Goal: Information Seeking & Learning: Learn about a topic

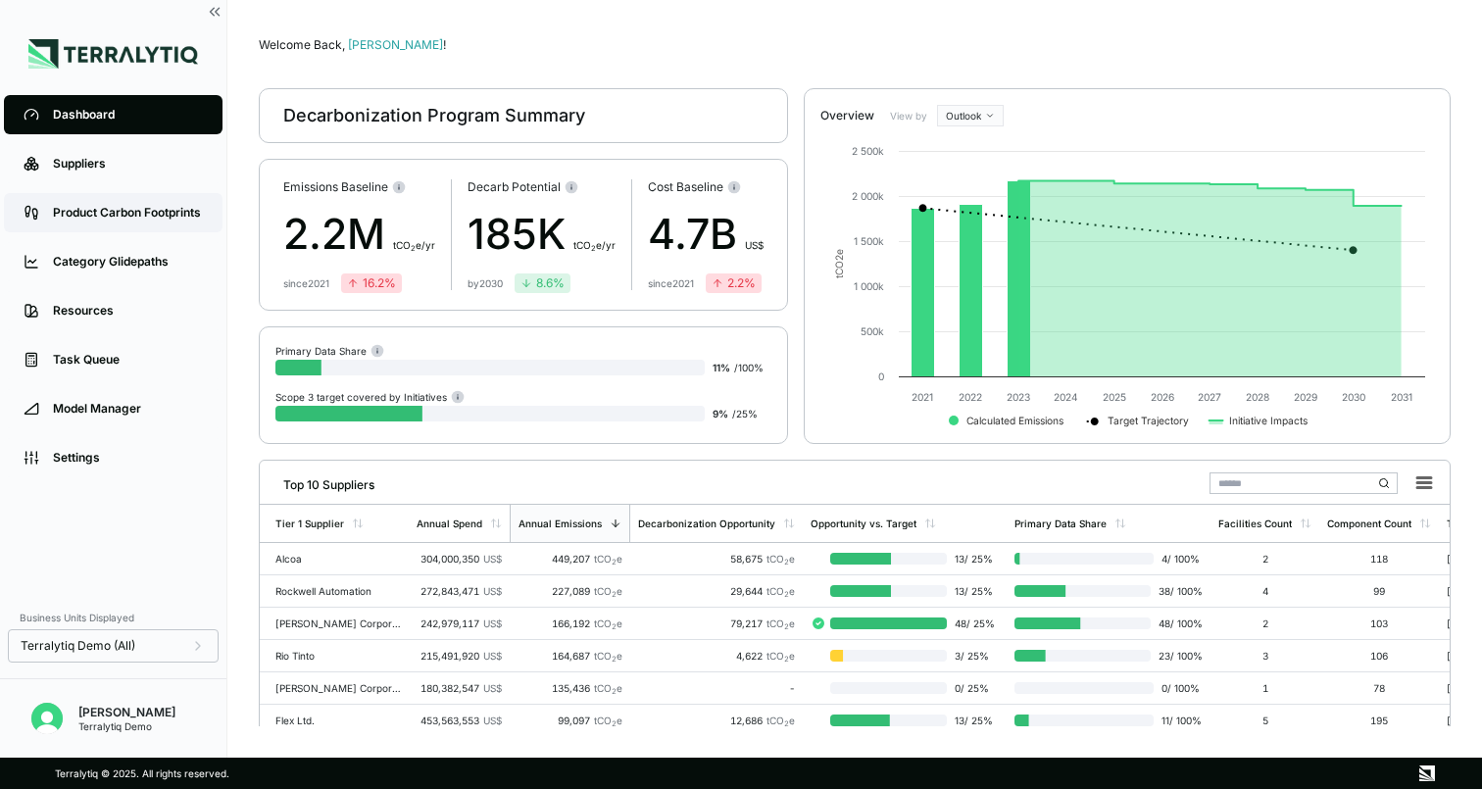
click at [152, 202] on link "Product Carbon Footprints" at bounding box center [113, 212] width 219 height 39
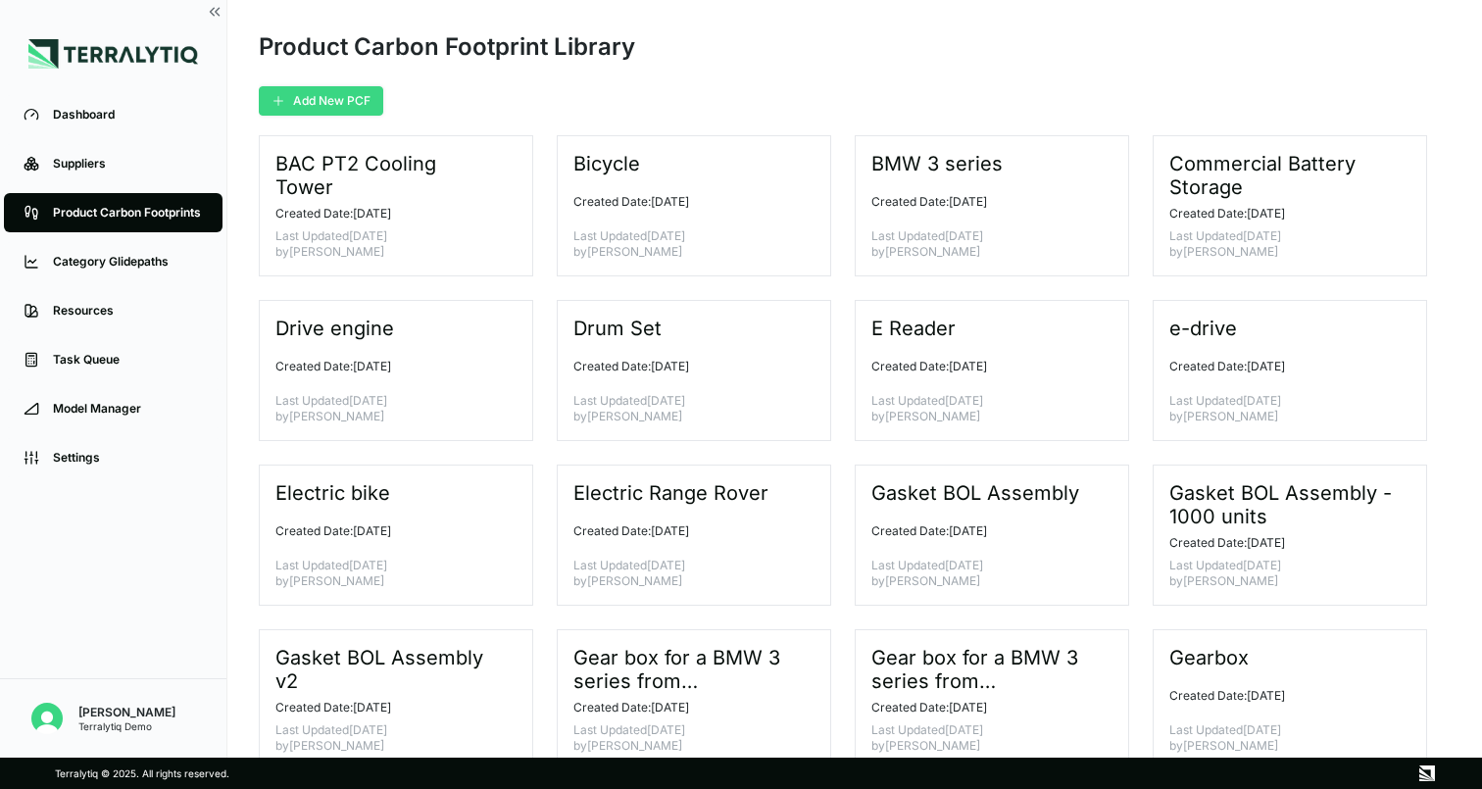
click at [308, 103] on button "Add New PCF" at bounding box center [321, 100] width 125 height 29
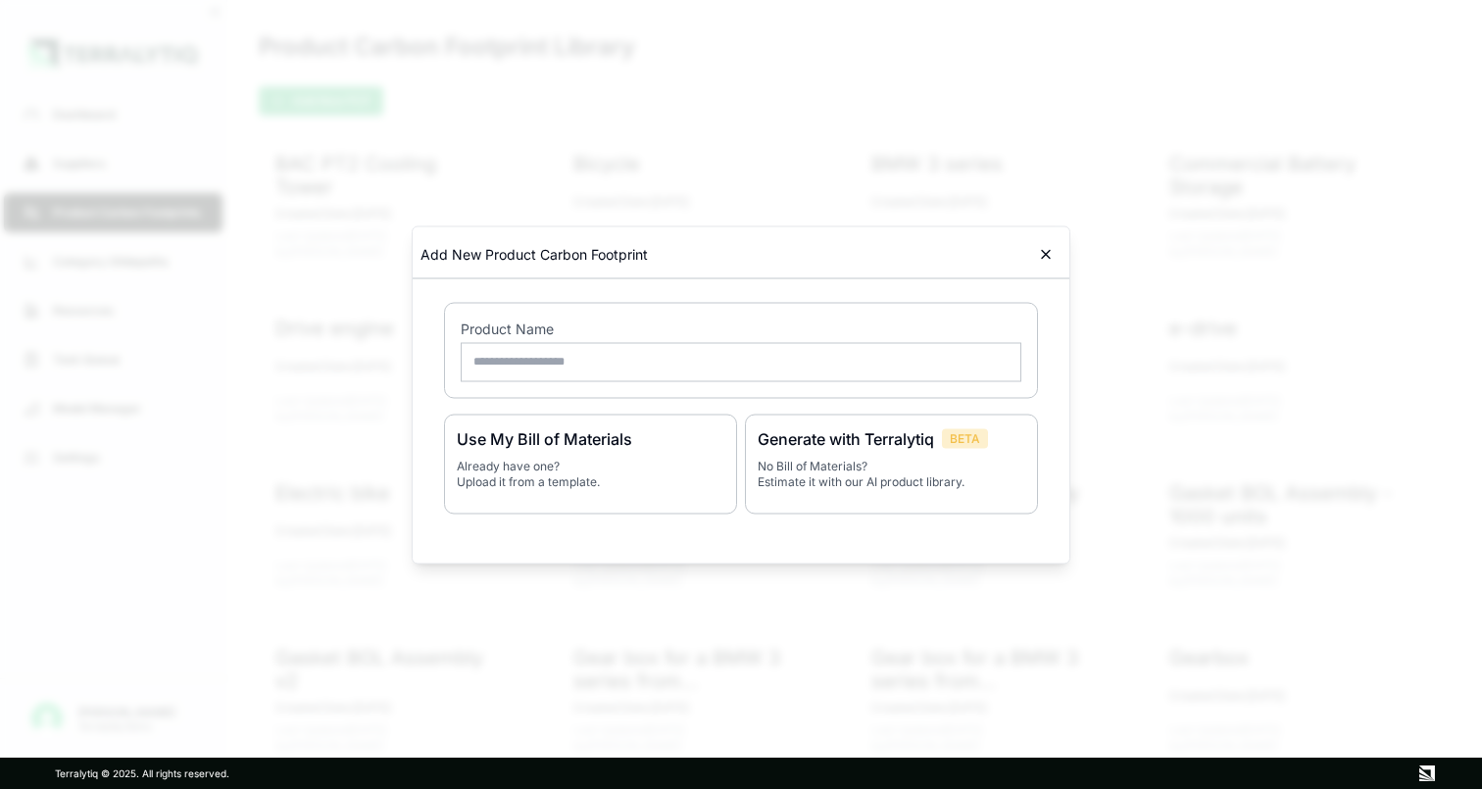
click at [618, 358] on input "text" at bounding box center [741, 361] width 561 height 39
type input "*********"
click at [880, 446] on h3 "Generate with Terralytiq" at bounding box center [846, 439] width 176 height 24
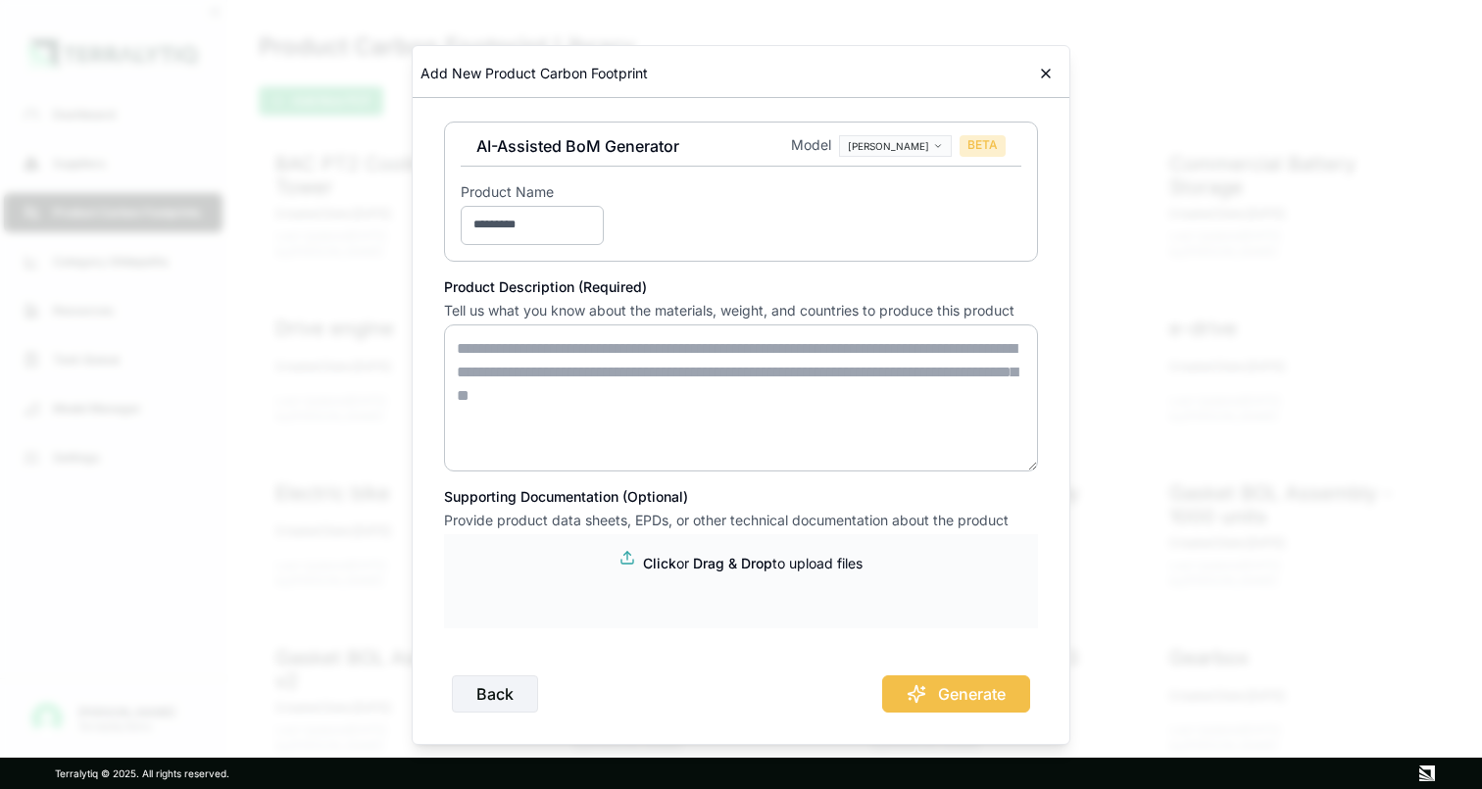
click at [548, 359] on textarea at bounding box center [741, 398] width 594 height 147
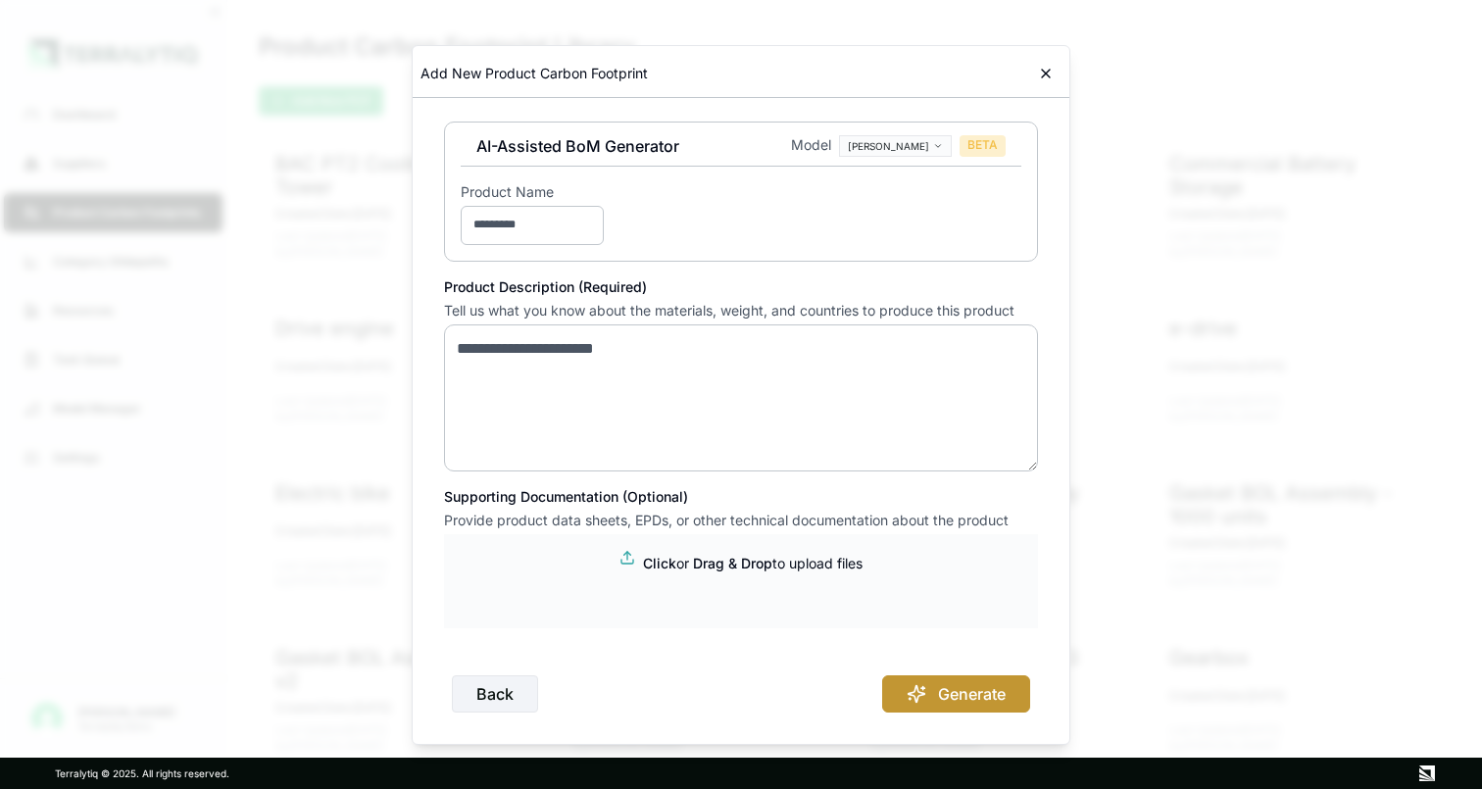
type textarea "**********"
click at [945, 699] on button "Generate" at bounding box center [956, 694] width 148 height 37
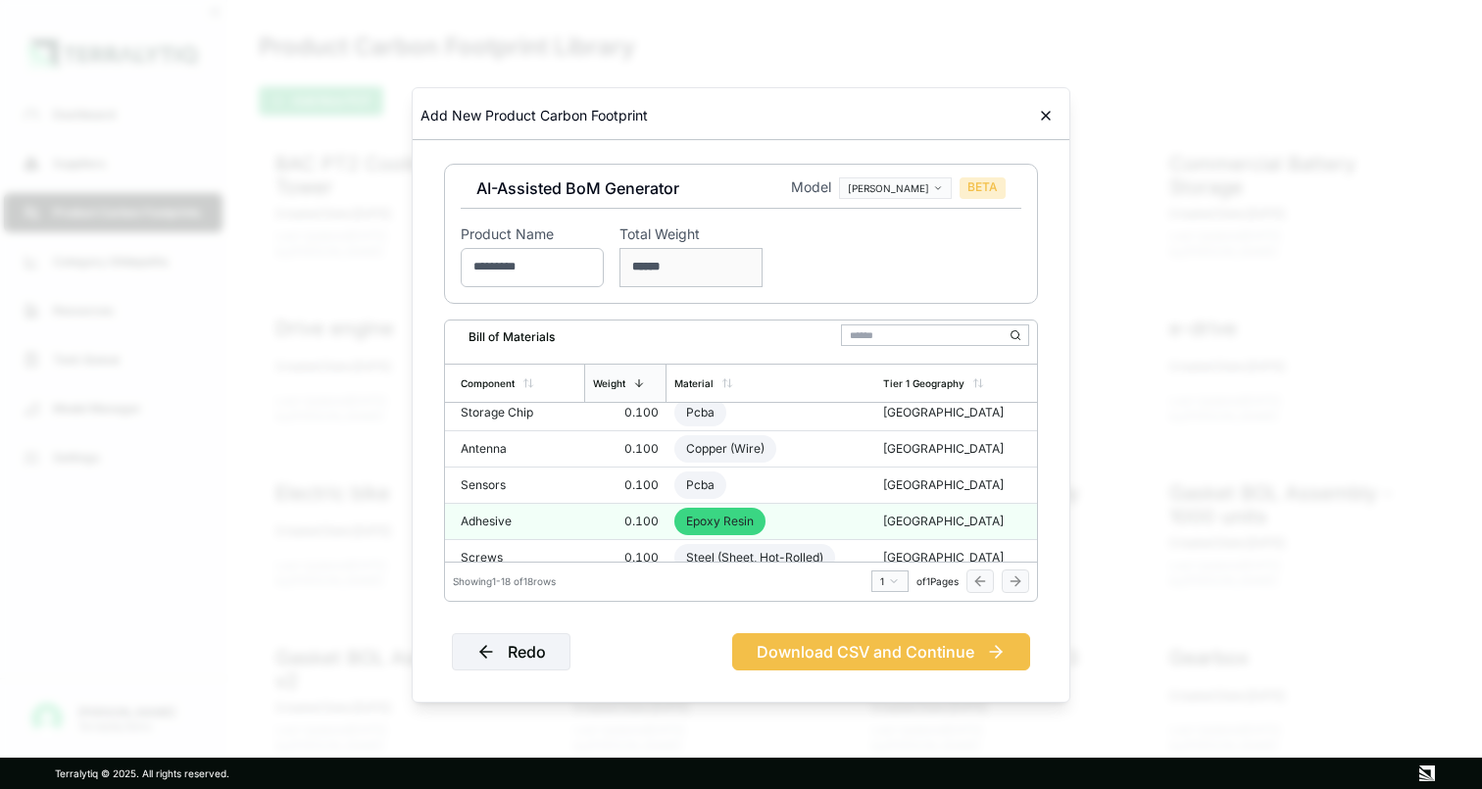
scroll to position [427, 0]
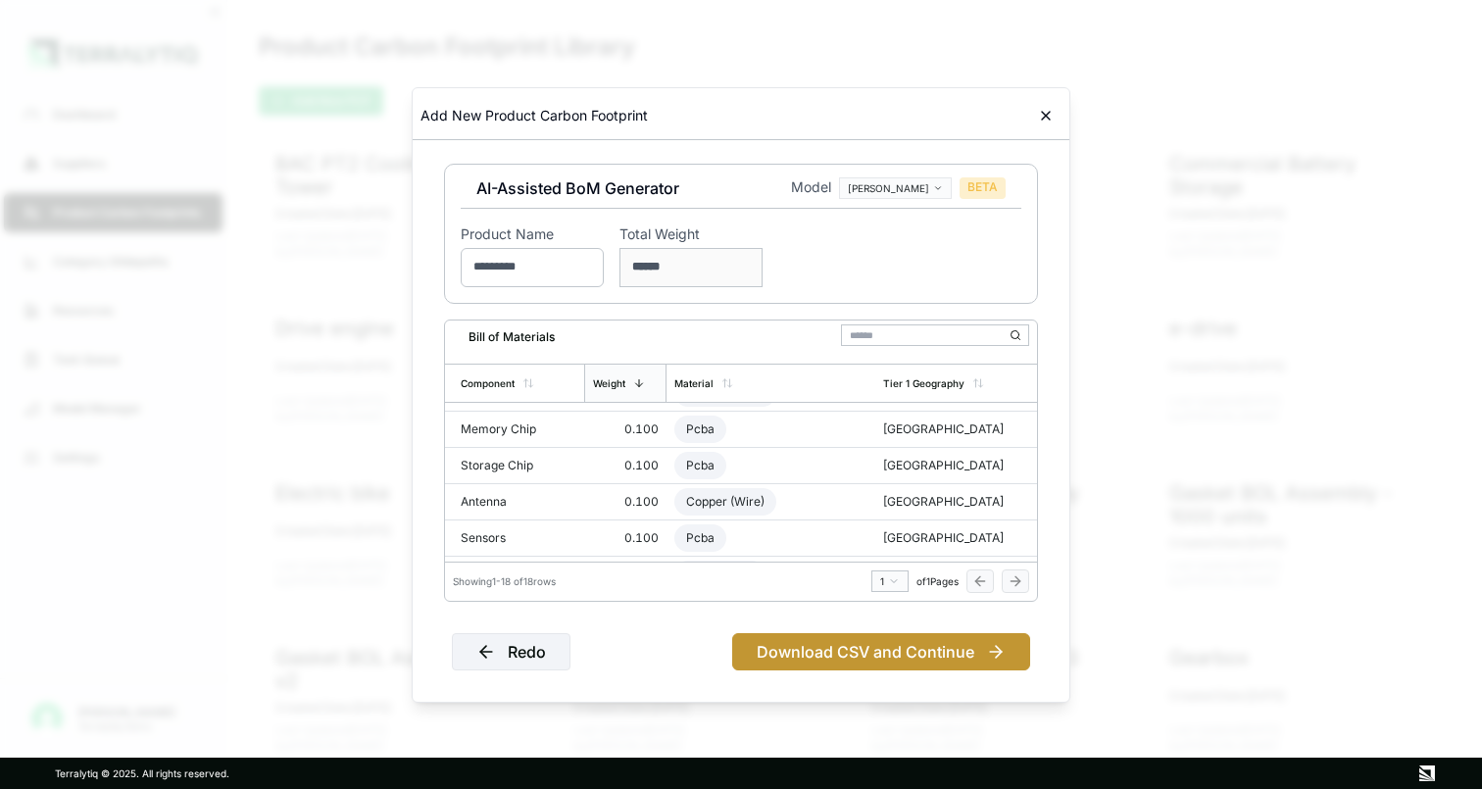
click at [881, 653] on button "Download CSV and Continue" at bounding box center [881, 651] width 298 height 37
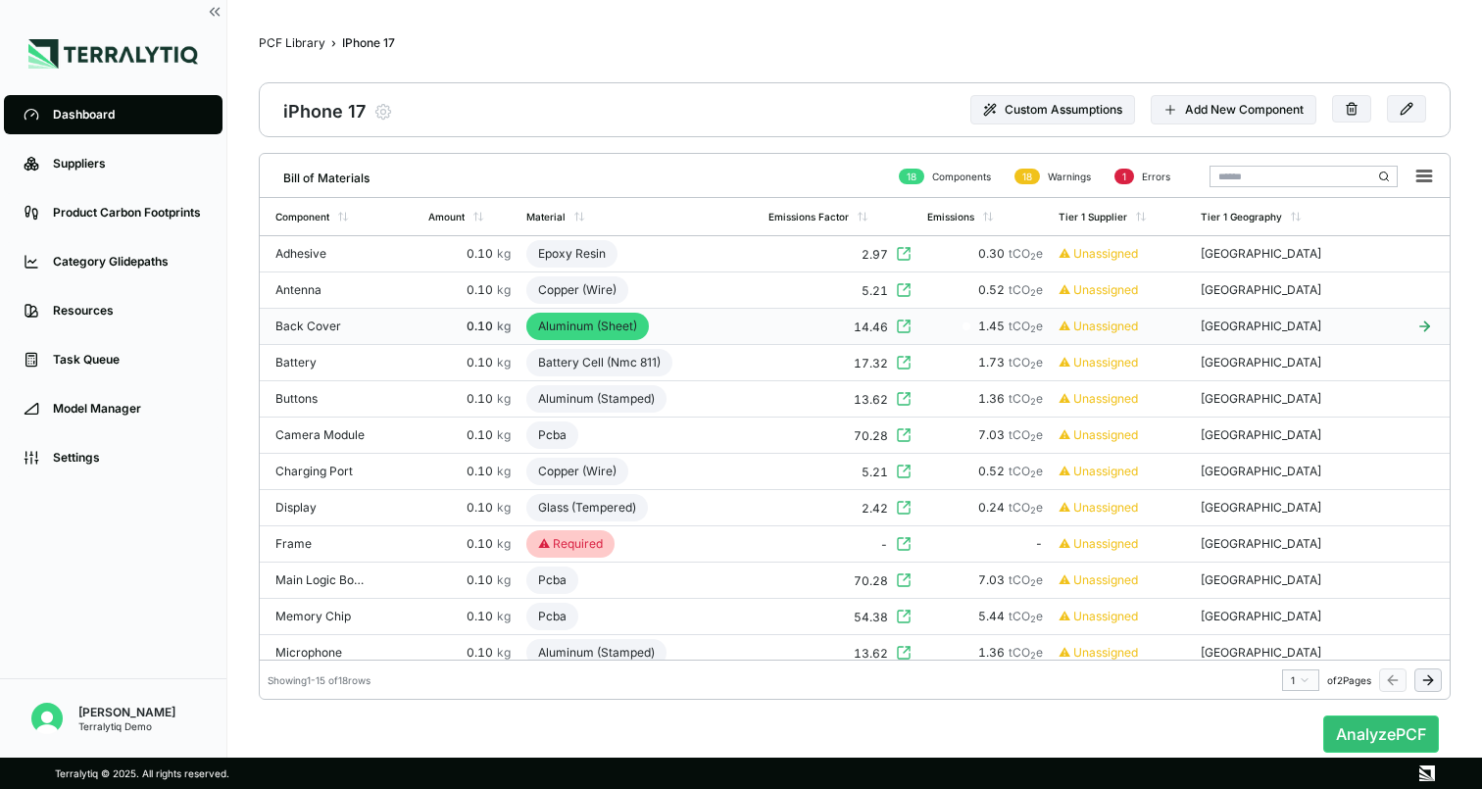
click at [599, 325] on div "Aluminum (Sheet)" at bounding box center [588, 326] width 123 height 27
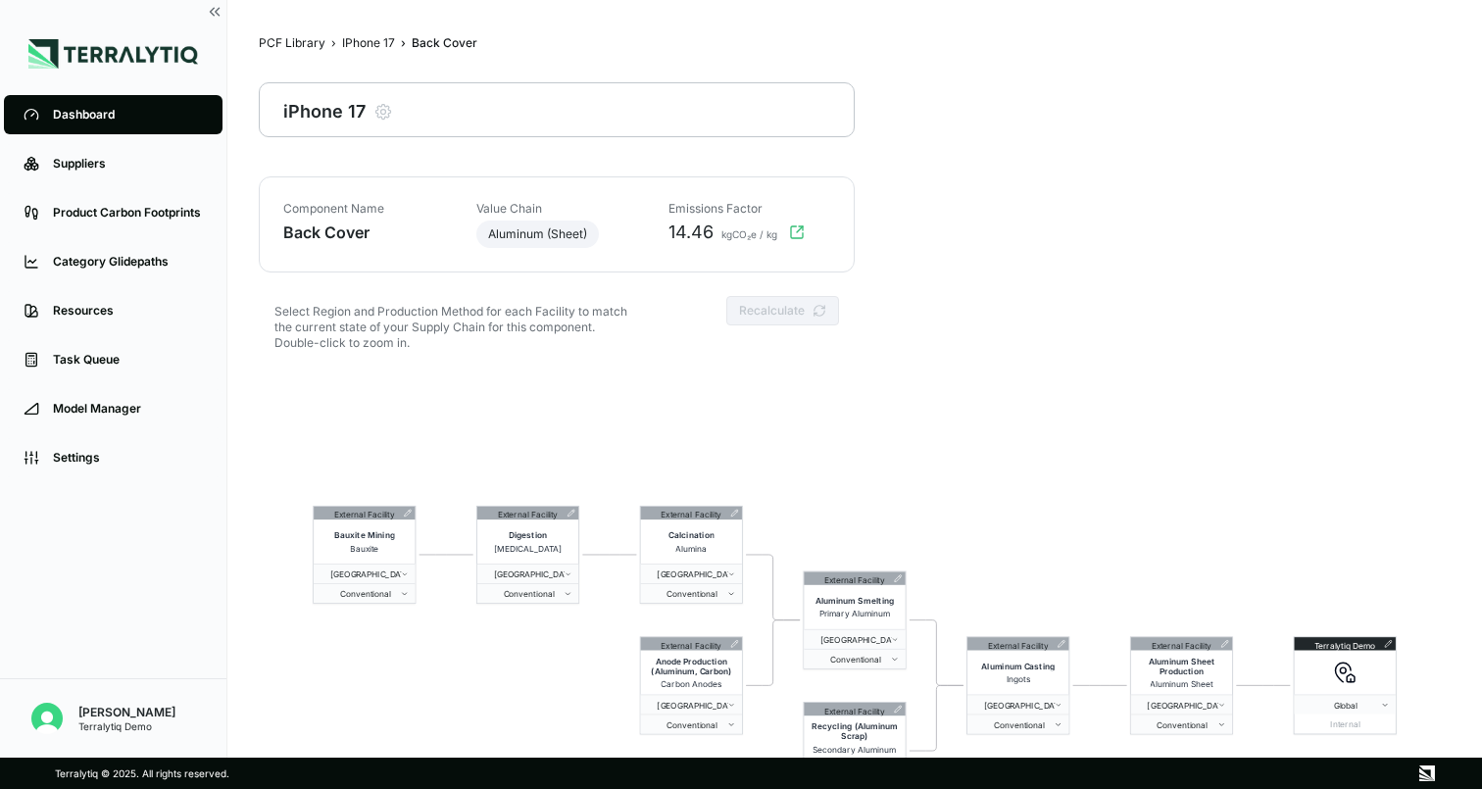
scroll to position [94, 0]
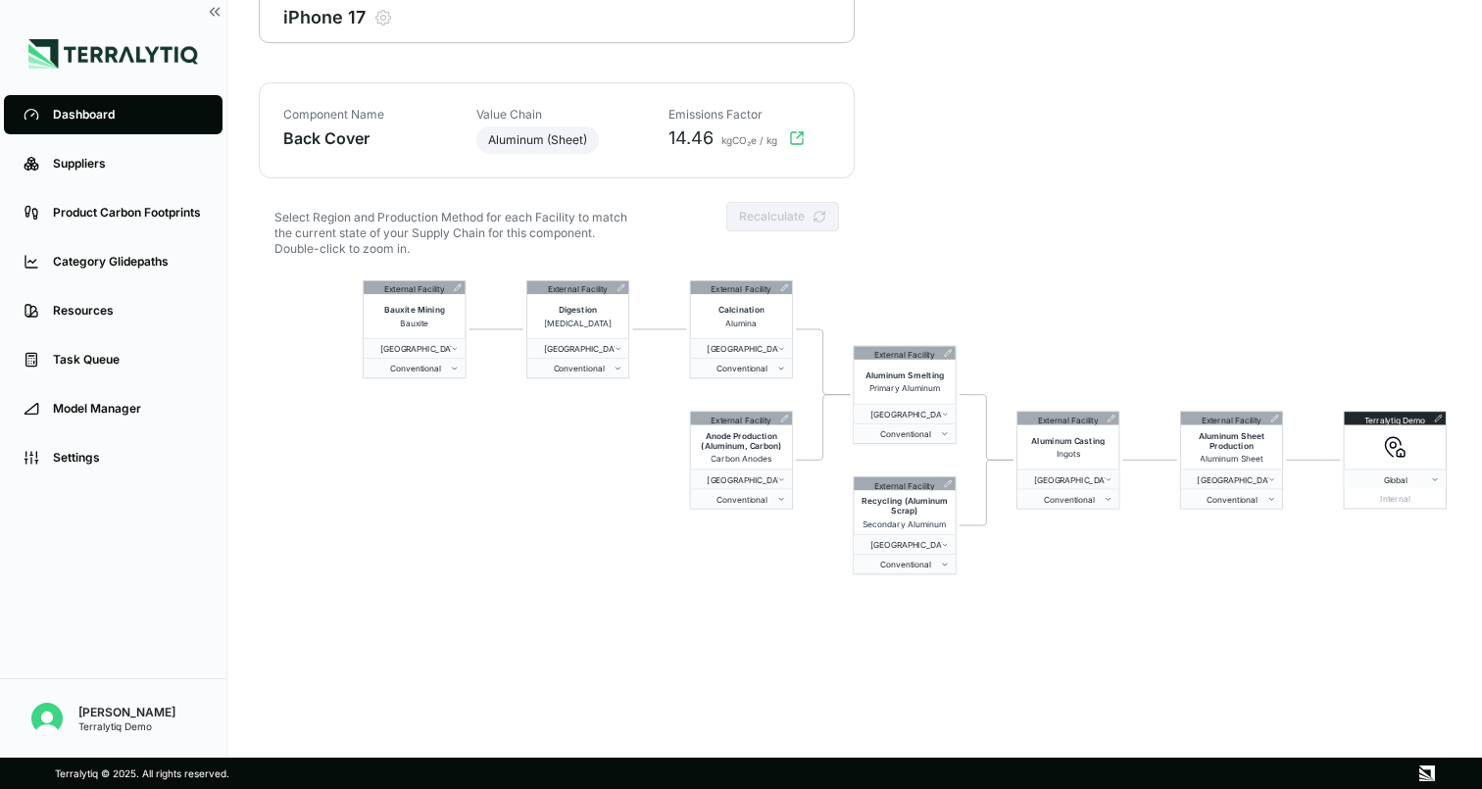
drag, startPoint x: 1005, startPoint y: 441, endPoint x: 1055, endPoint y: 314, distance: 136.9
click at [1055, 314] on div "External Facility Bauxite Mining Bauxite China Conventional External Facility D…" at bounding box center [855, 558] width 1192 height 565
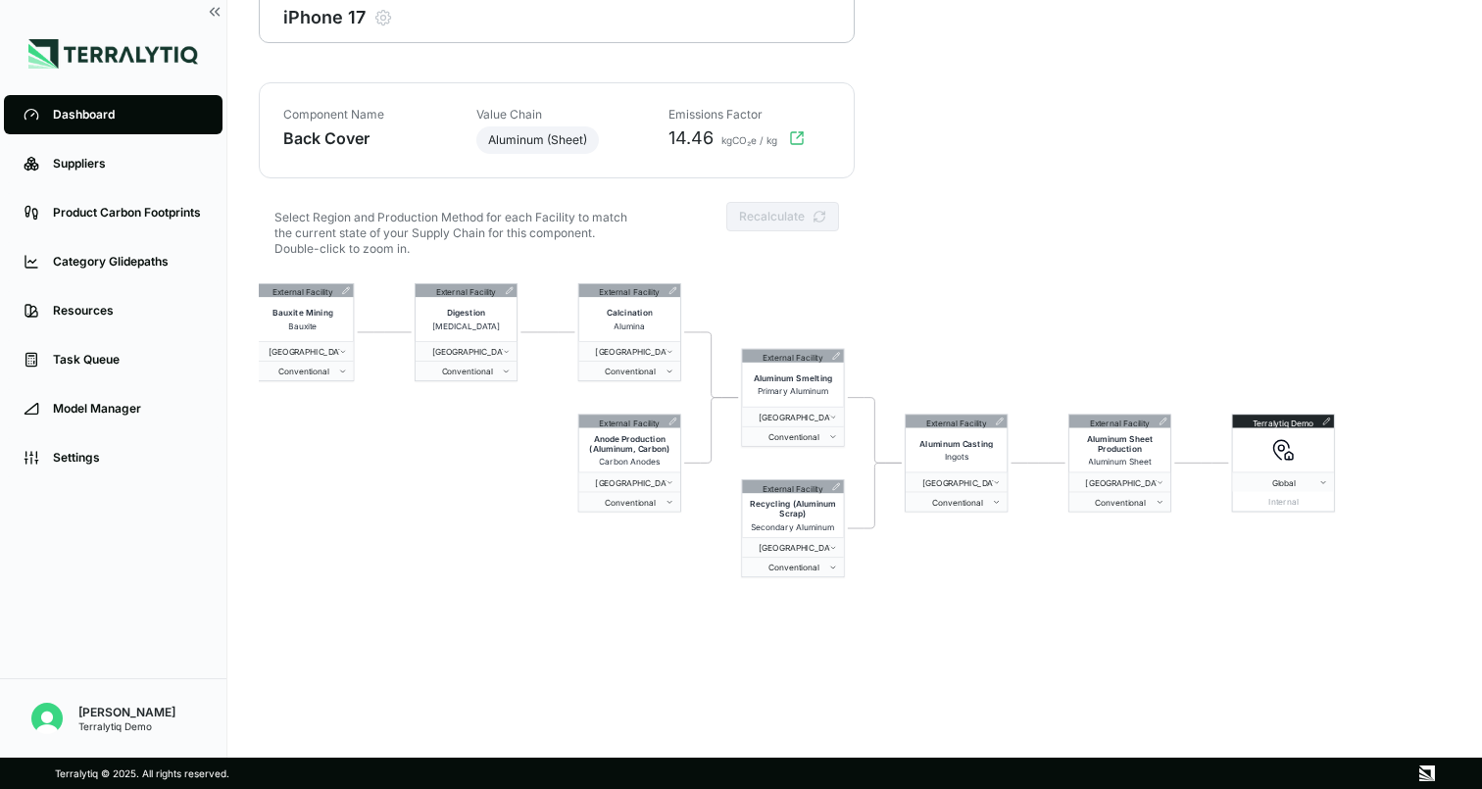
drag, startPoint x: 1015, startPoint y: 313, endPoint x: 895, endPoint y: 312, distance: 119.6
click at [894, 312] on div "External Facility Bauxite Mining Bauxite China Conventional External Facility D…" at bounding box center [855, 558] width 1192 height 565
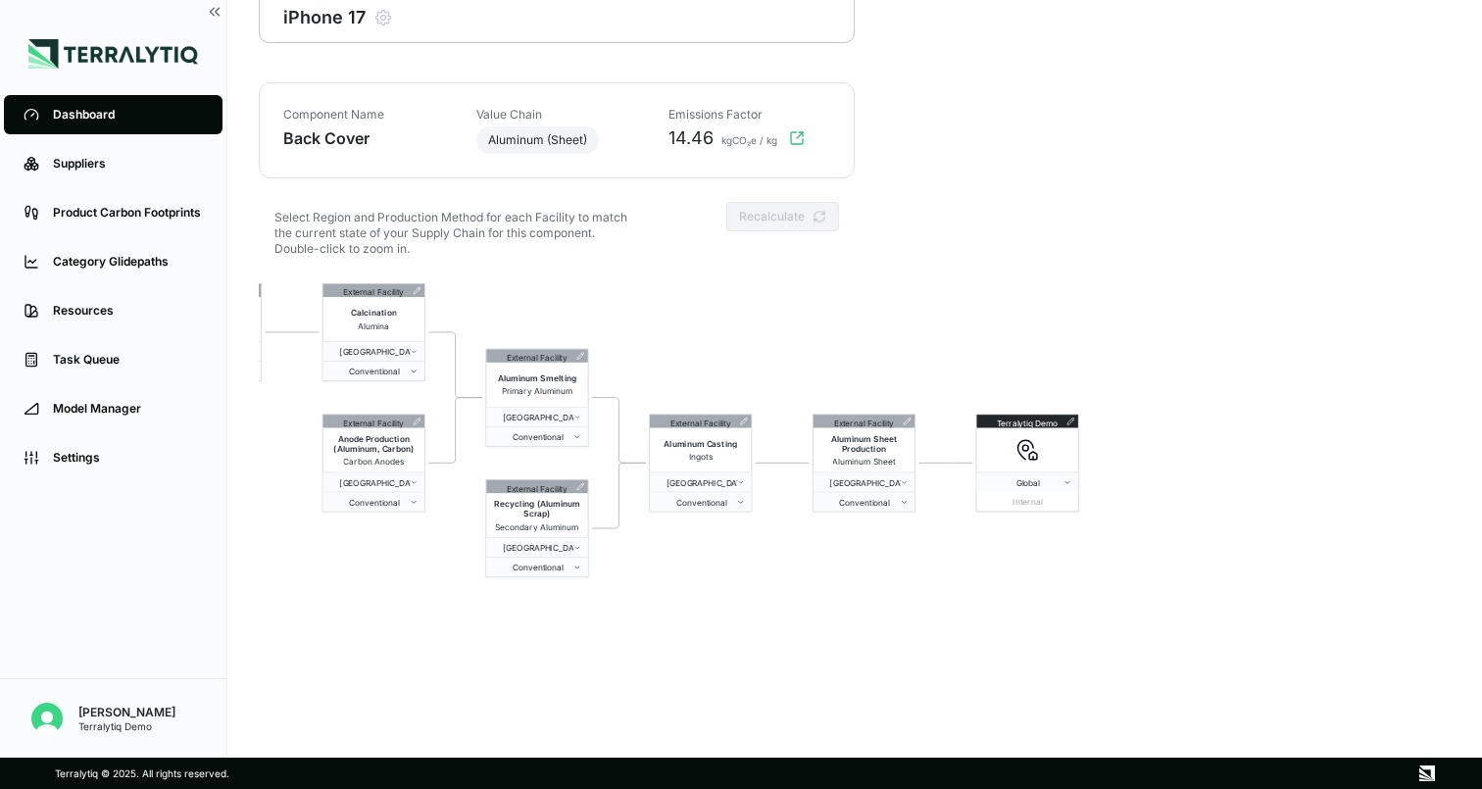
drag, startPoint x: 948, startPoint y: 313, endPoint x: 646, endPoint y: 317, distance: 302.0
click at [646, 317] on div "External Facility Bauxite Mining Bauxite China Conventional External Facility D…" at bounding box center [855, 558] width 1192 height 565
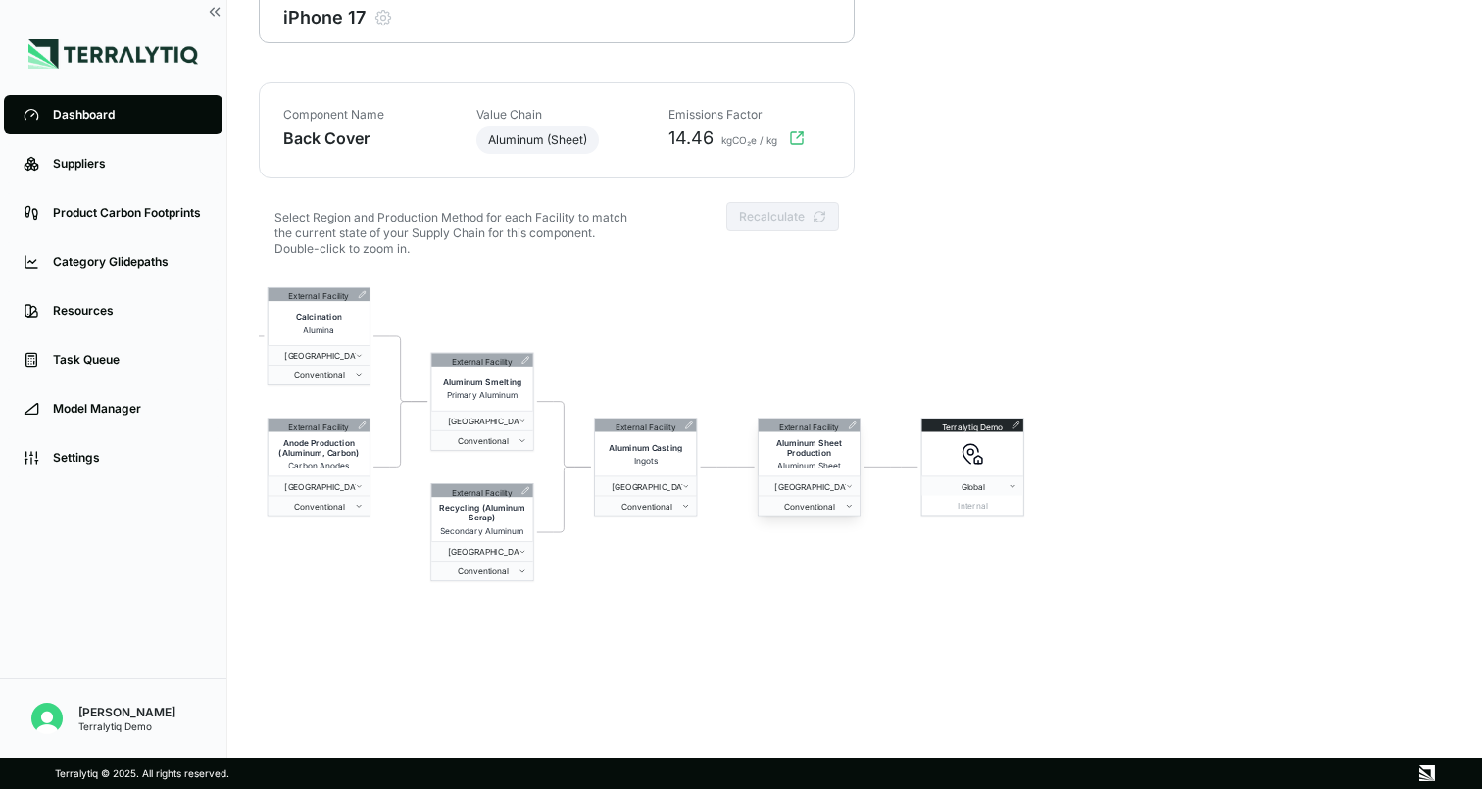
click at [850, 427] on icon at bounding box center [852, 425] width 7 height 7
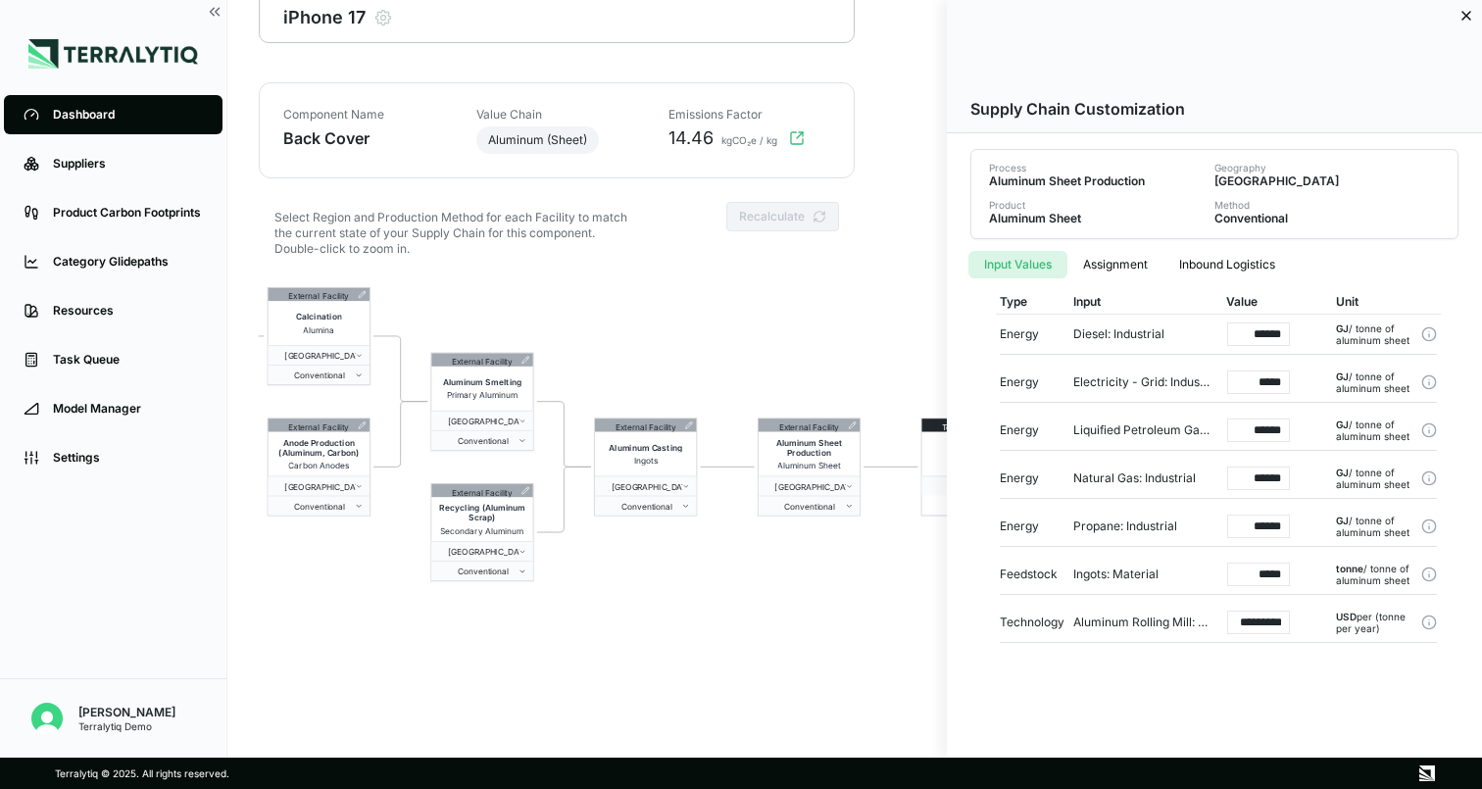
click at [1469, 17] on icon at bounding box center [1467, 16] width 16 height 16
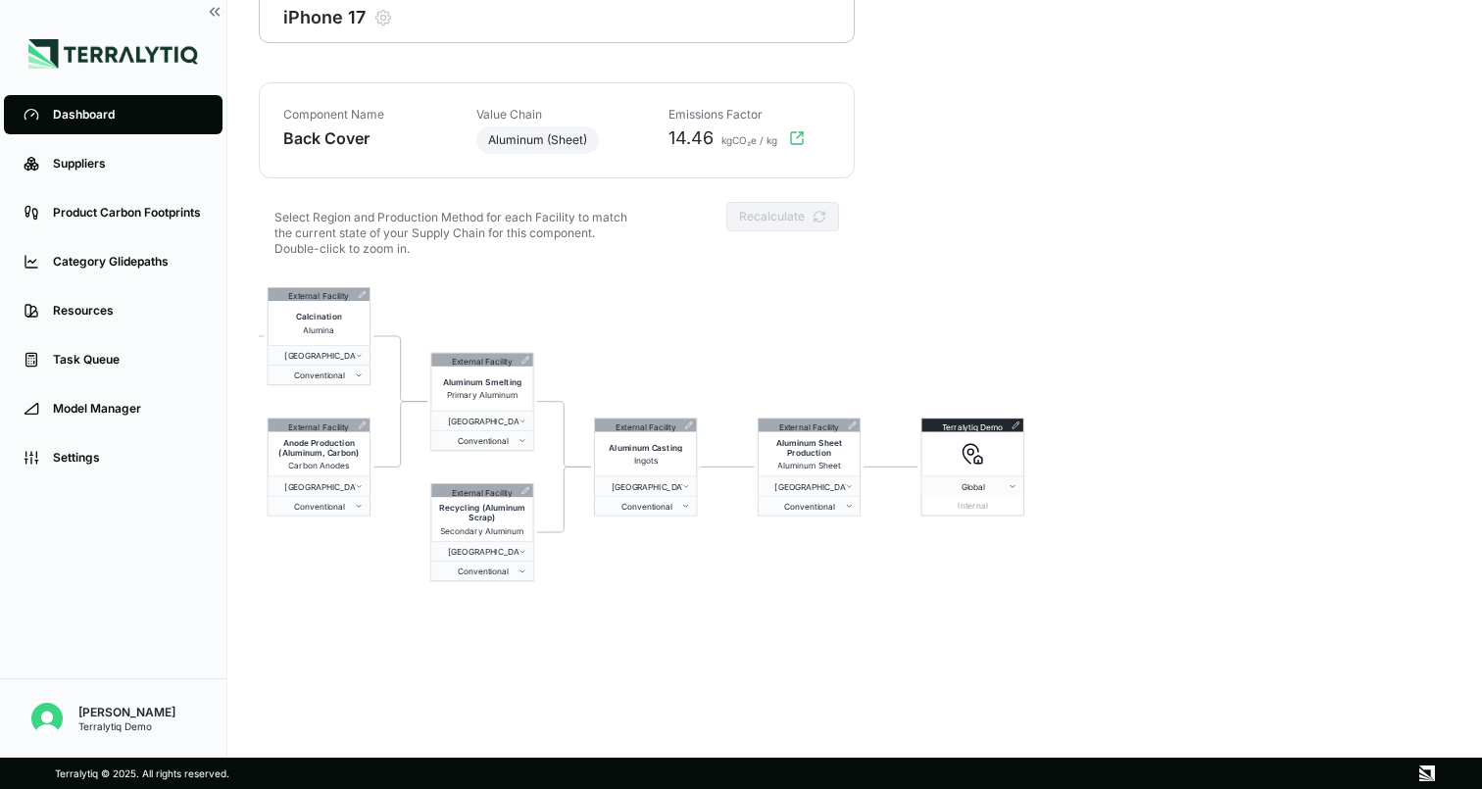
drag, startPoint x: 667, startPoint y: 137, endPoint x: 717, endPoint y: 138, distance: 50.0
click at [718, 138] on div "14.46 kgCO₂e / kg" at bounding box center [744, 138] width 174 height 24
drag, startPoint x: 667, startPoint y: 140, endPoint x: 692, endPoint y: 137, distance: 25.7
click at [693, 137] on div "14.46 kgCO₂e / kg" at bounding box center [744, 138] width 174 height 24
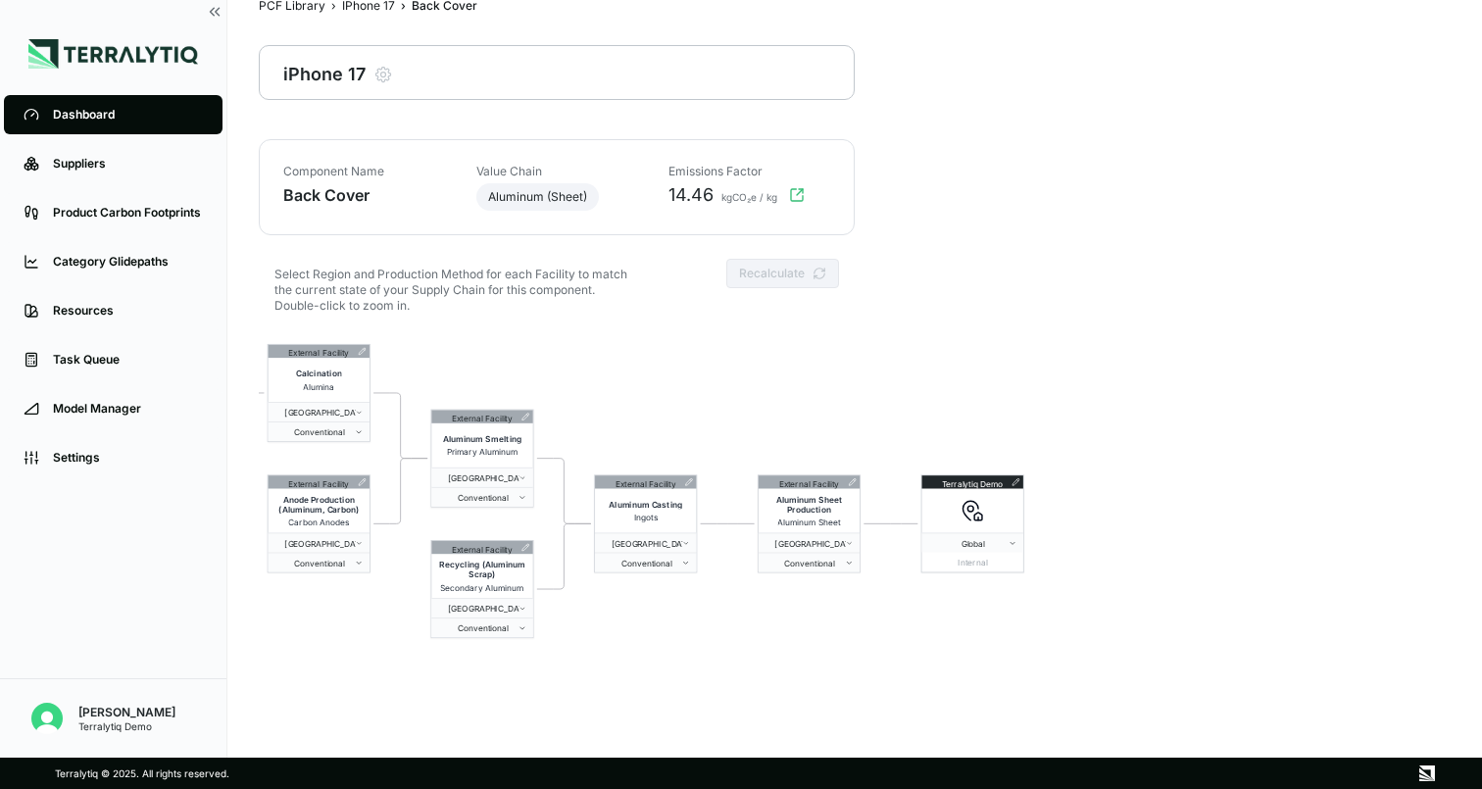
scroll to position [33, 0]
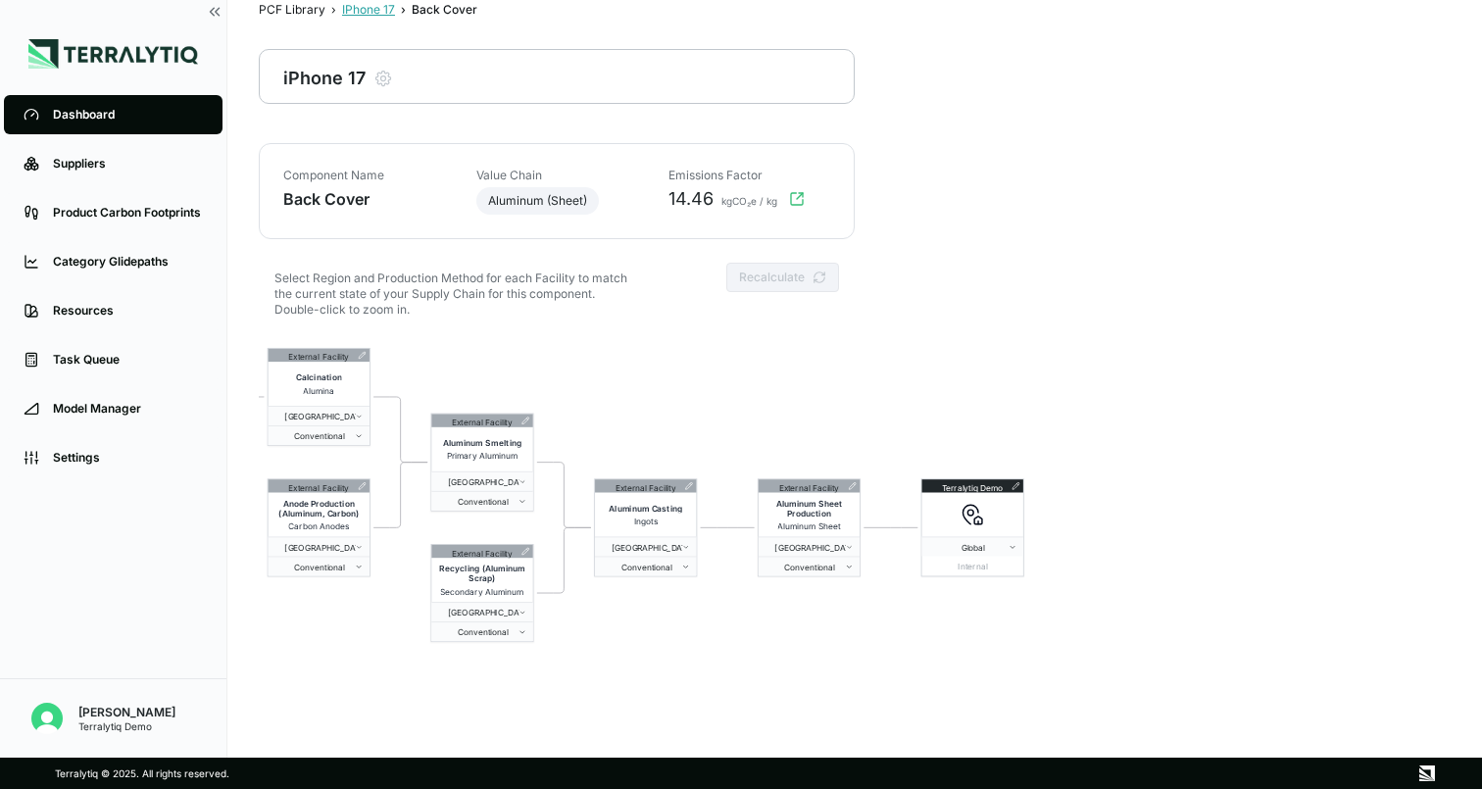
click at [361, 14] on div "IPhone 17" at bounding box center [368, 10] width 53 height 16
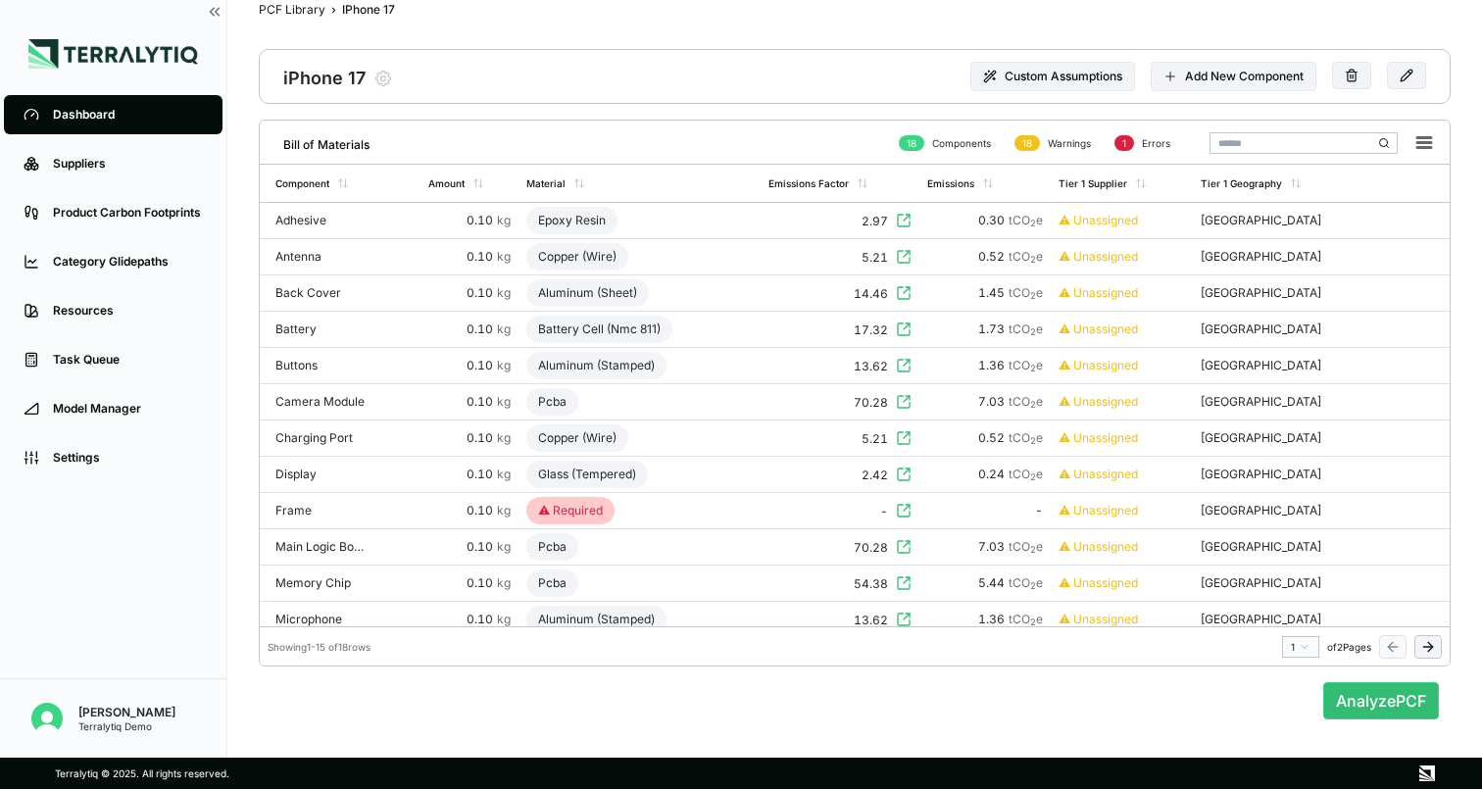
scroll to position [31, 0]
click at [595, 442] on div "Copper (Wire)" at bounding box center [578, 440] width 102 height 27
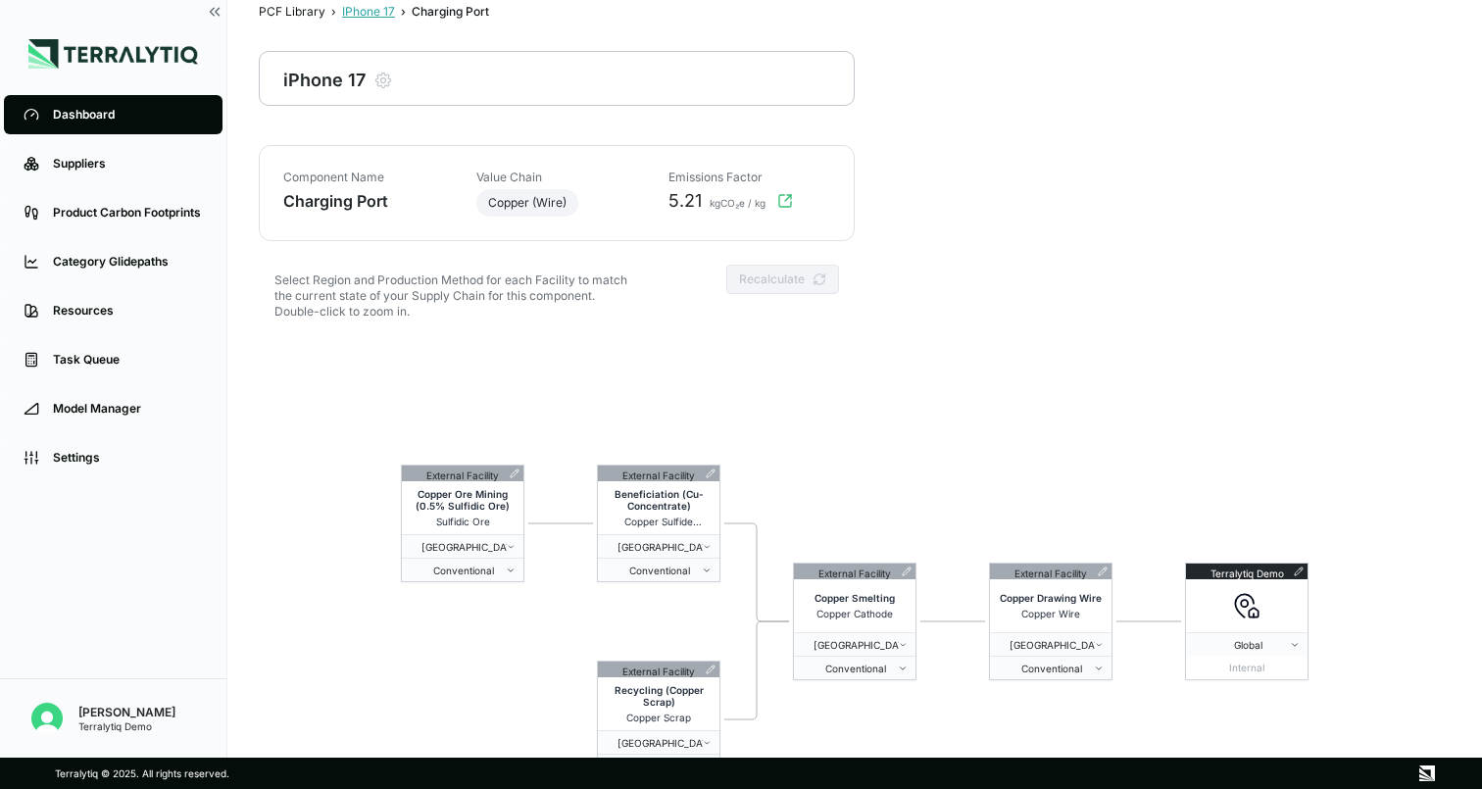
click at [367, 10] on div "IPhone 17" at bounding box center [368, 12] width 53 height 16
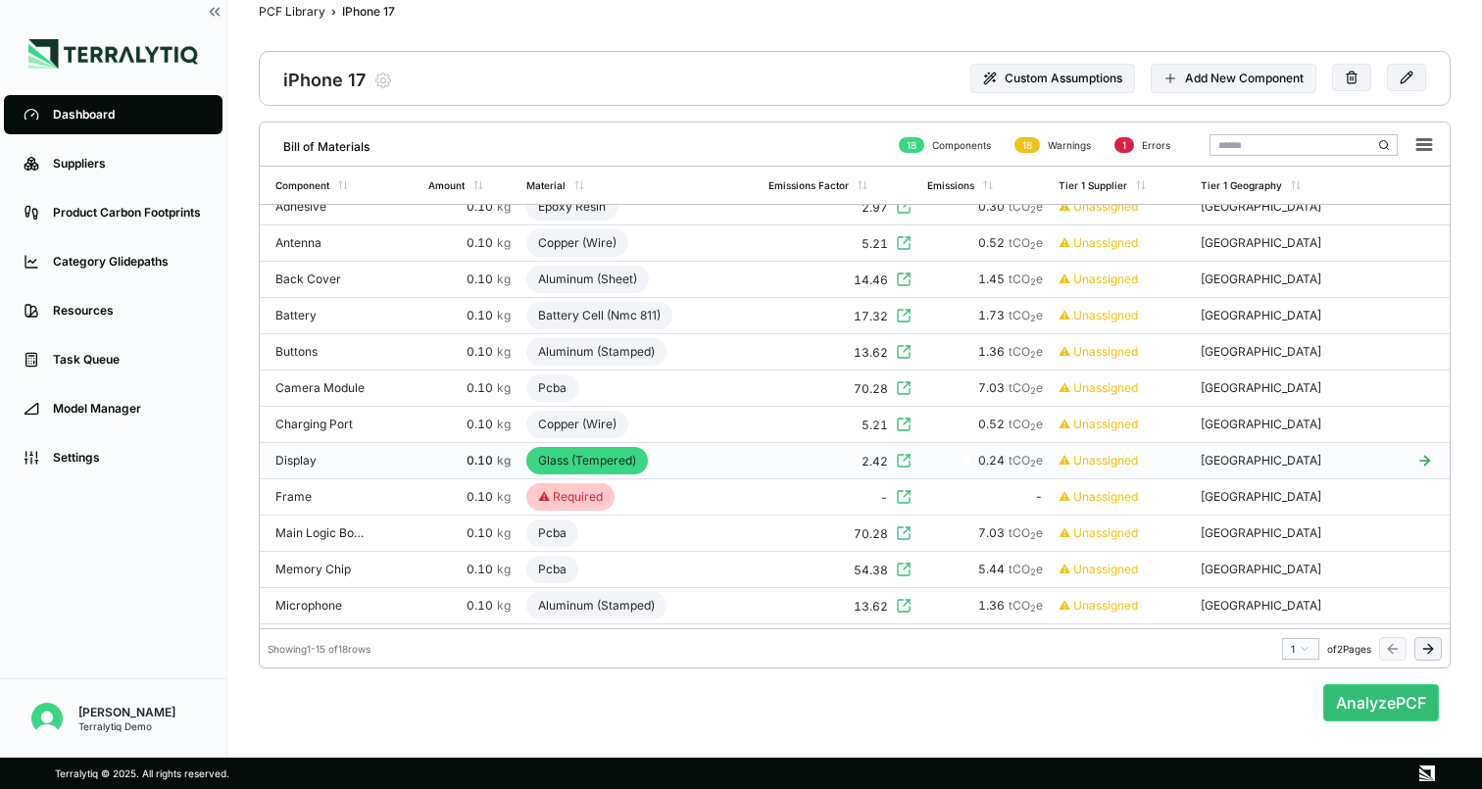
scroll to position [0, 0]
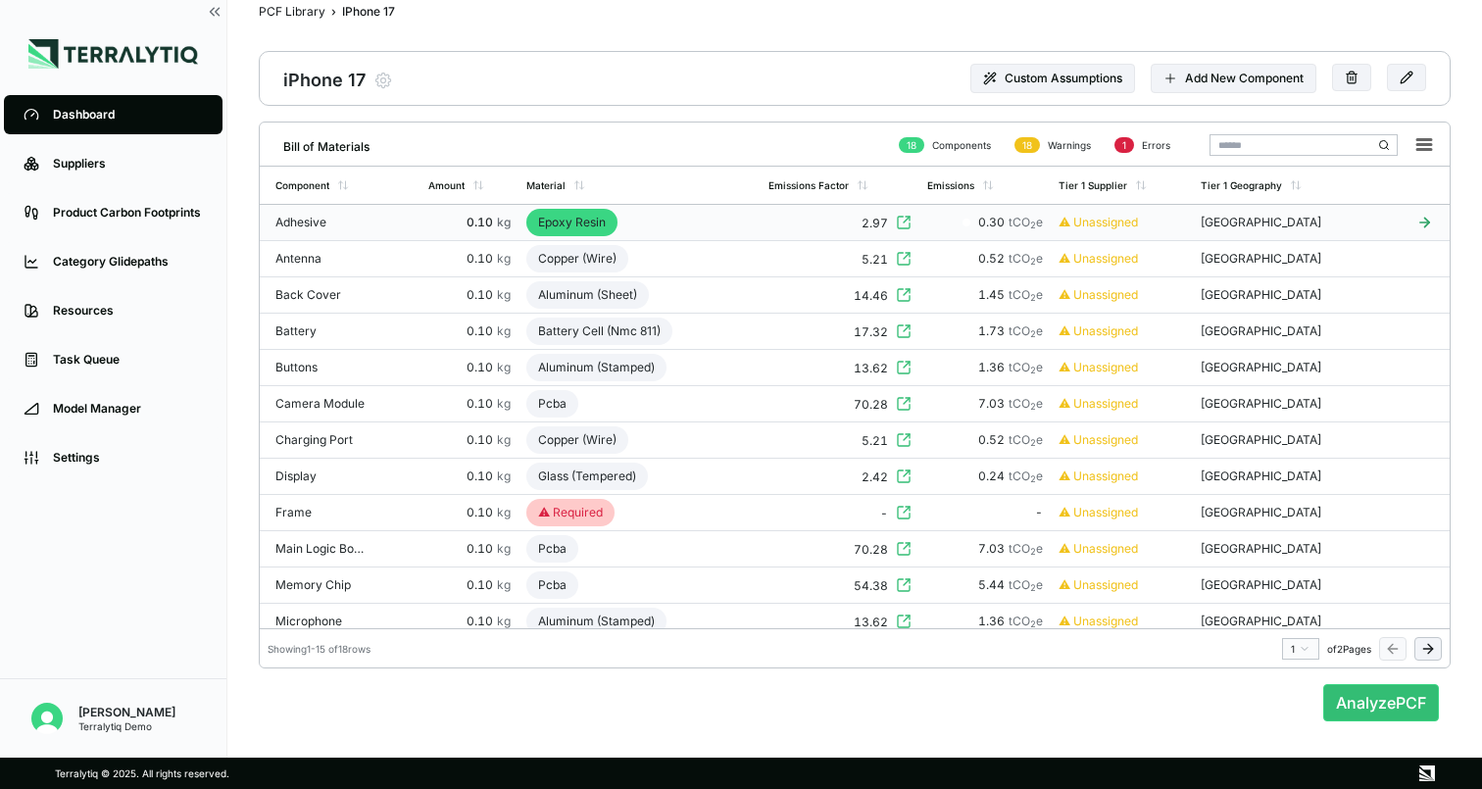
click at [577, 216] on div "Epoxy Resin" at bounding box center [572, 222] width 91 height 27
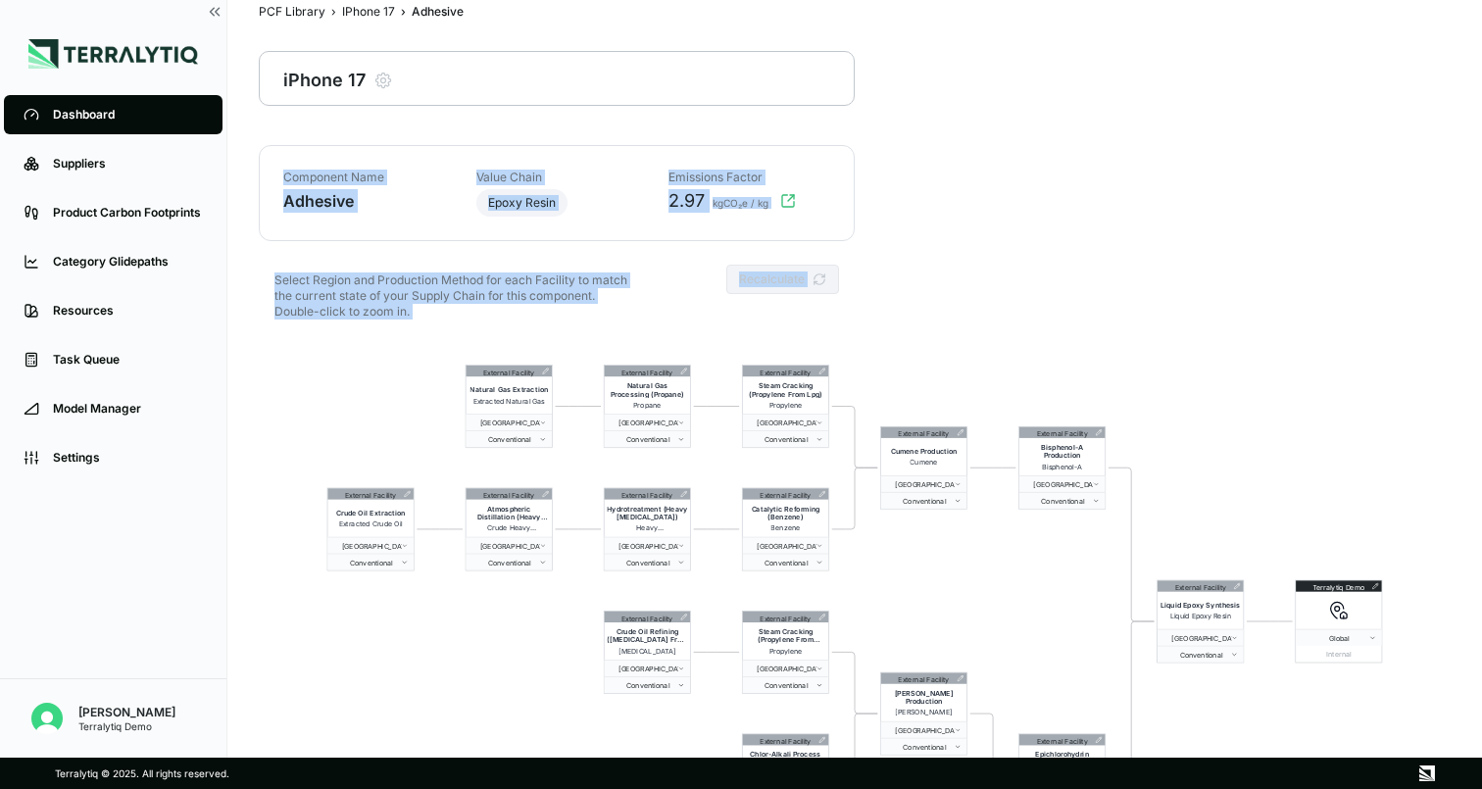
drag, startPoint x: 911, startPoint y: 287, endPoint x: 675, endPoint y: 112, distance: 294.3
click at [668, 105] on main "PCF Library › IPhone 17 › Adhesive Adhesive iPhone 17 Modify Product Component …" at bounding box center [855, 394] width 1192 height 789
drag, startPoint x: 923, startPoint y: 322, endPoint x: 840, endPoint y: 78, distance: 256.7
click at [840, 77] on main "PCF Library › IPhone 17 › Adhesive Adhesive iPhone 17 Modify Product Component …" at bounding box center [855, 394] width 1192 height 789
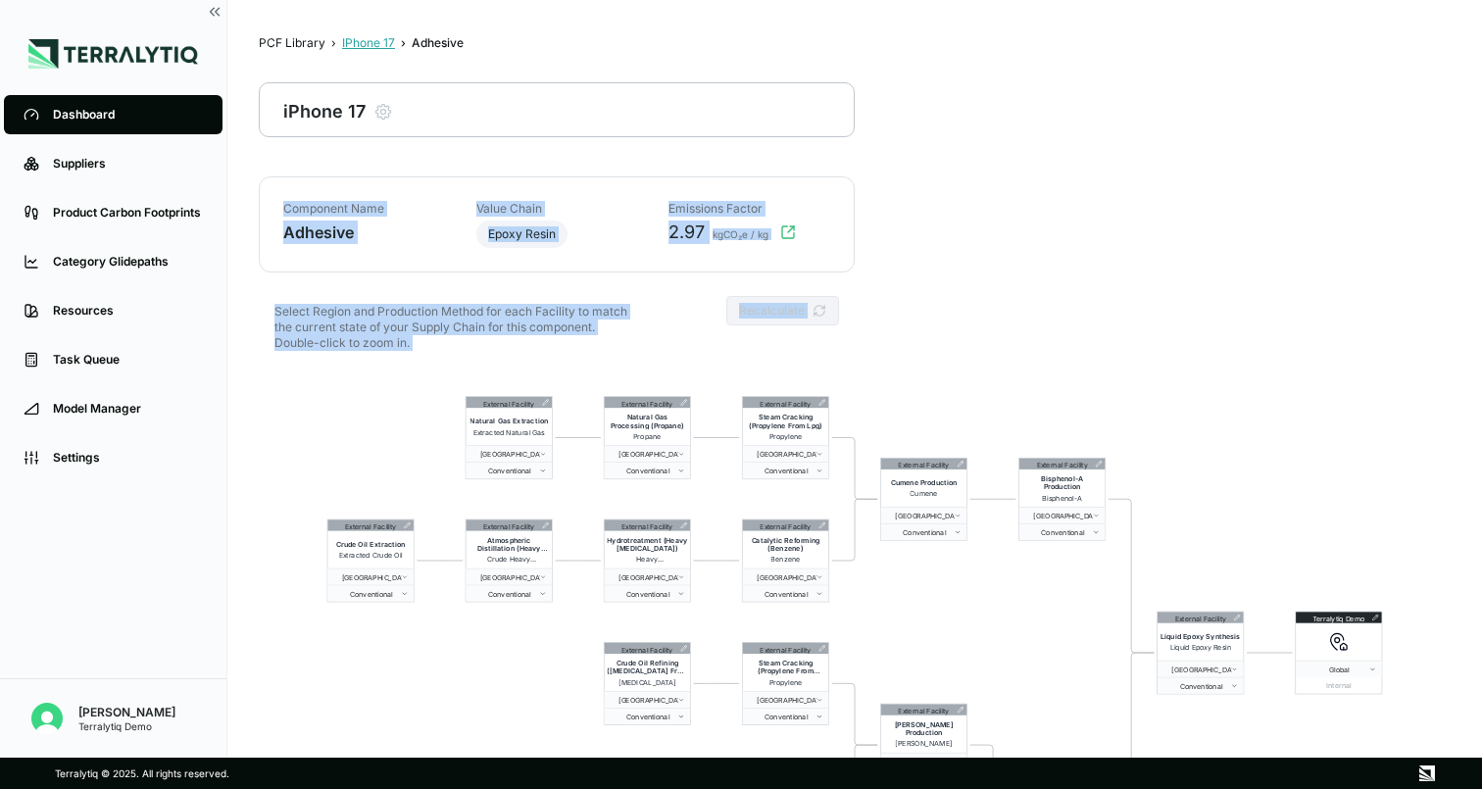
click at [361, 39] on div "IPhone 17" at bounding box center [368, 43] width 53 height 16
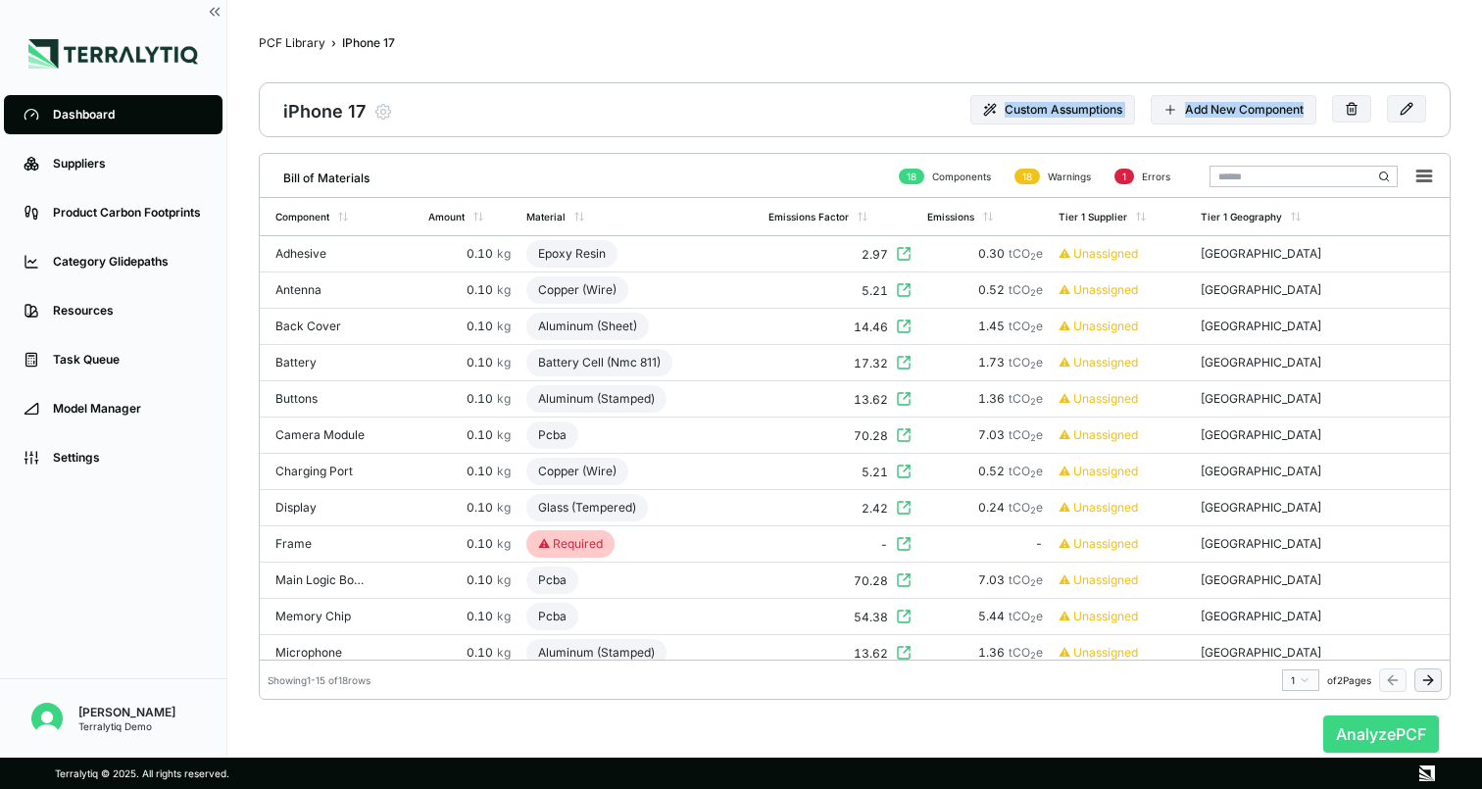
click at [1373, 735] on button "Analyze PCF" at bounding box center [1382, 734] width 116 height 37
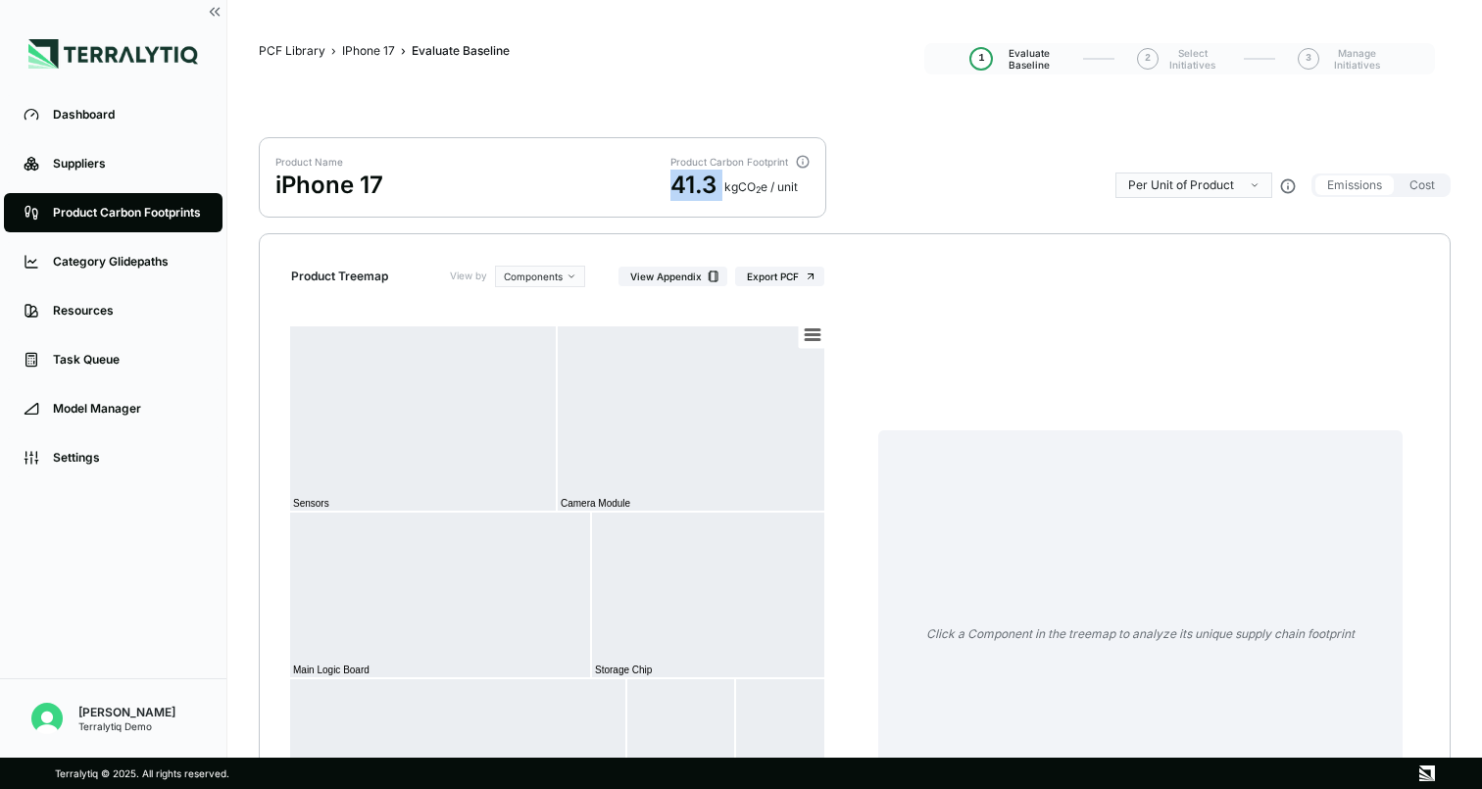
drag, startPoint x: 677, startPoint y: 181, endPoint x: 728, endPoint y: 181, distance: 52.0
click at [728, 181] on div "41.3 kg CO 2 e / unit" at bounding box center [740, 185] width 139 height 31
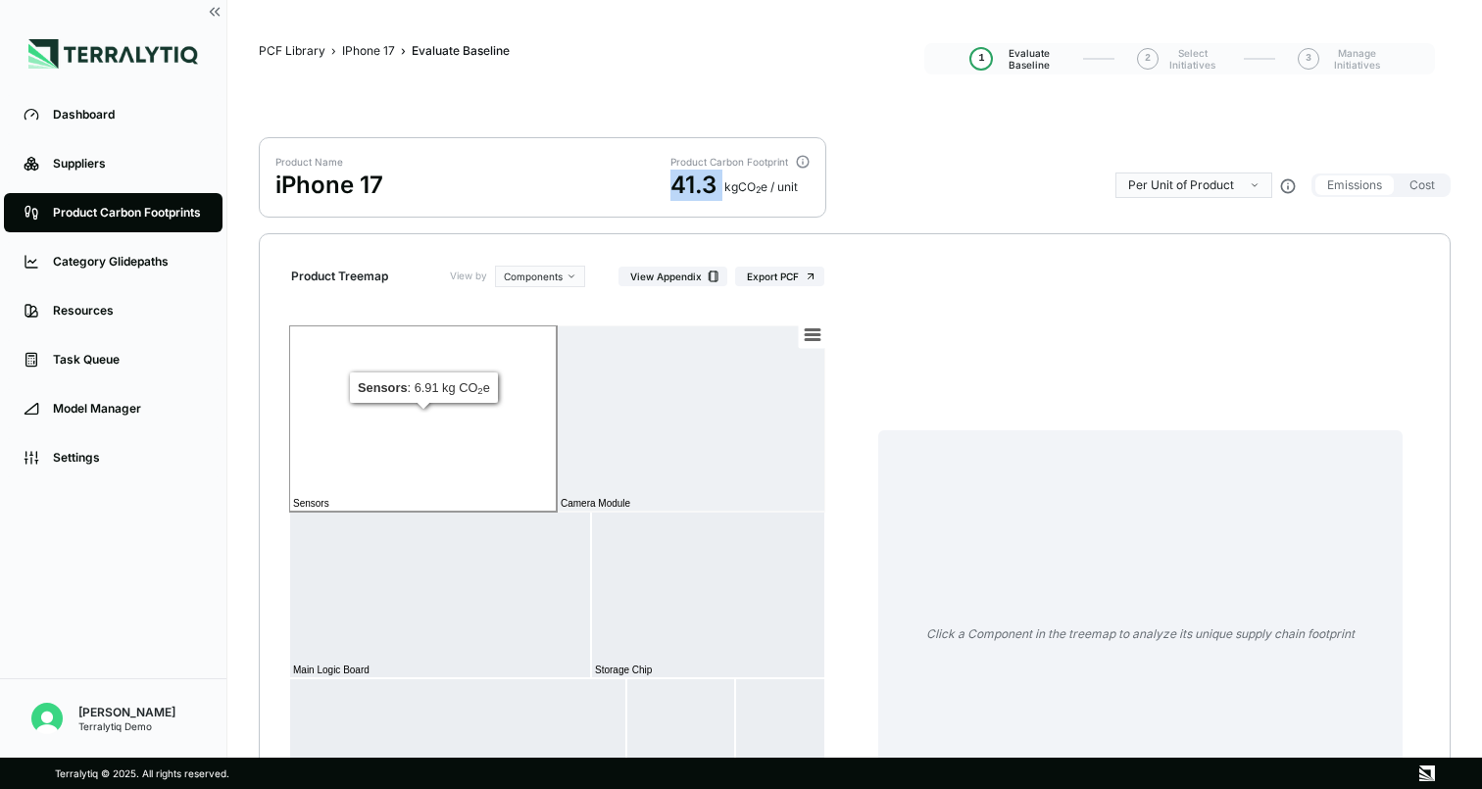
click at [411, 442] on rect at bounding box center [423, 419] width 268 height 186
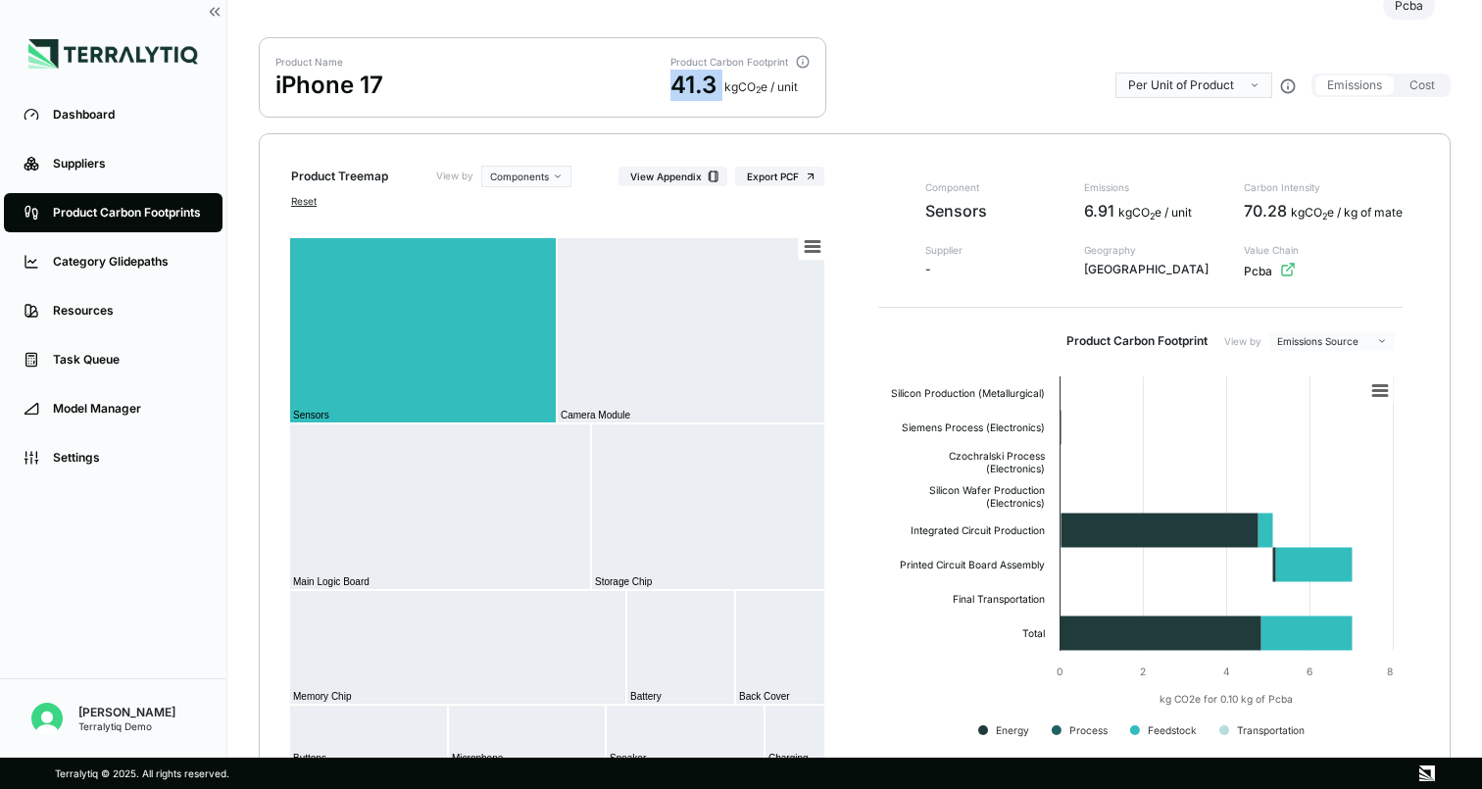
scroll to position [132, 0]
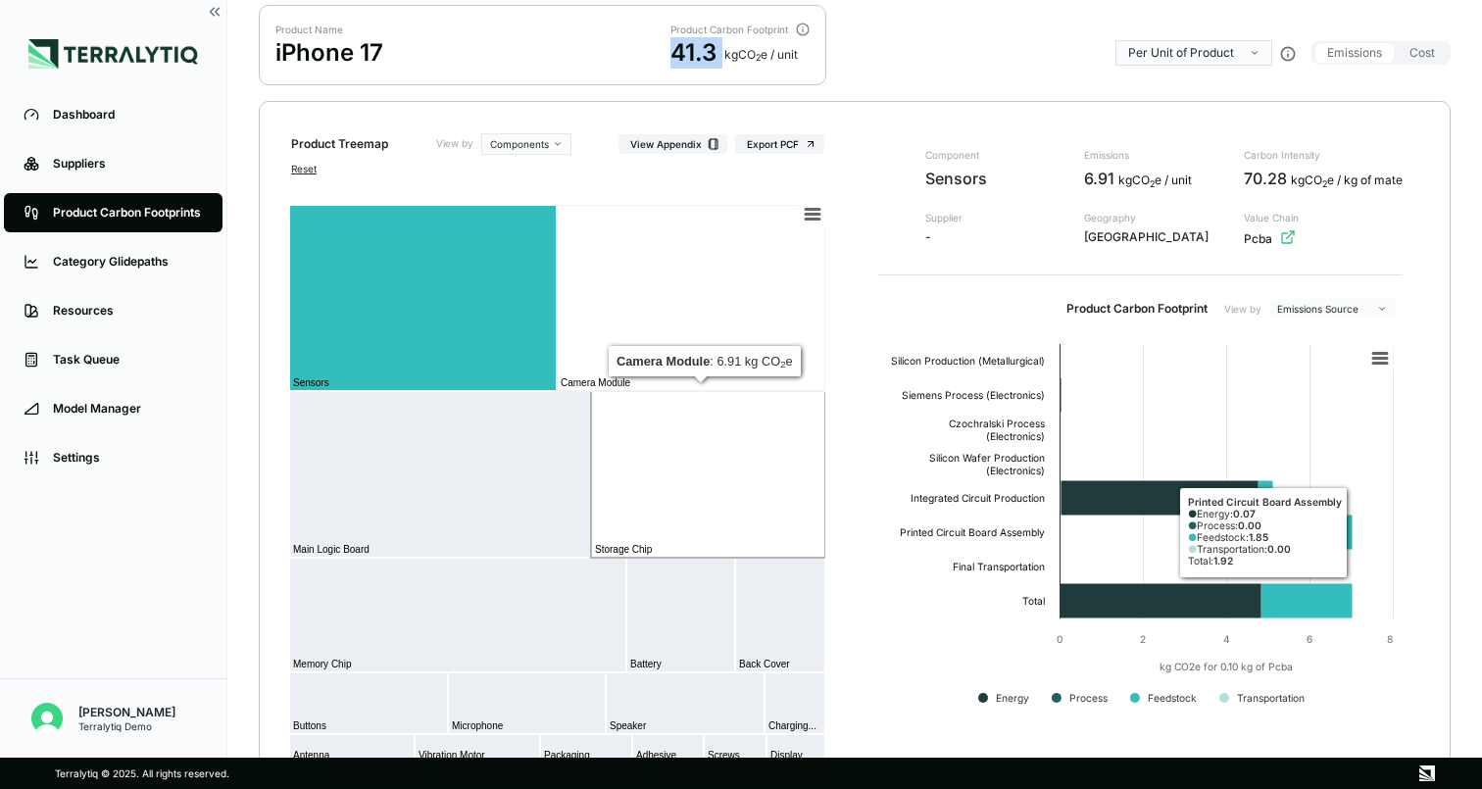
click at [682, 312] on rect at bounding box center [691, 298] width 269 height 186
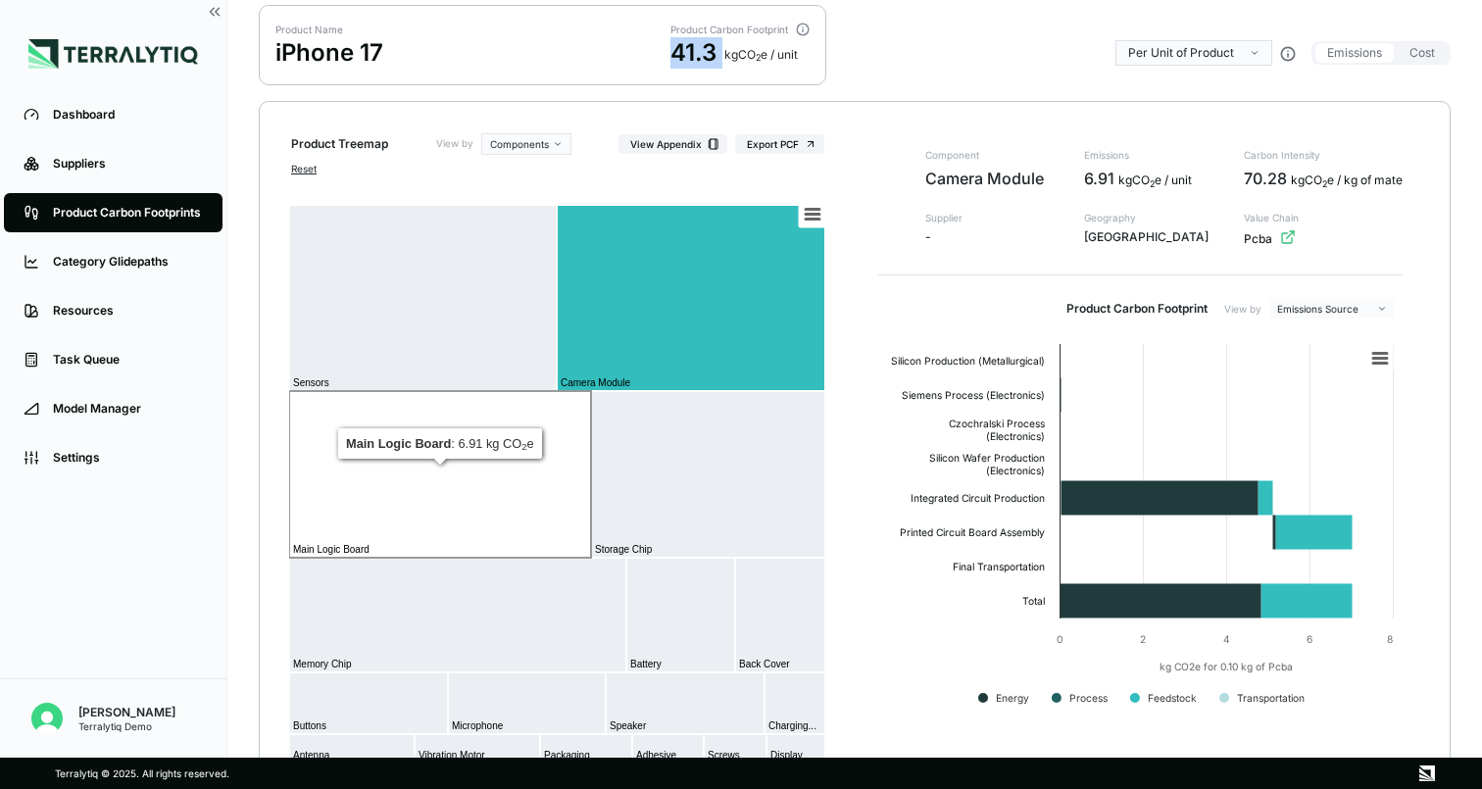
click at [437, 523] on rect at bounding box center [440, 474] width 302 height 167
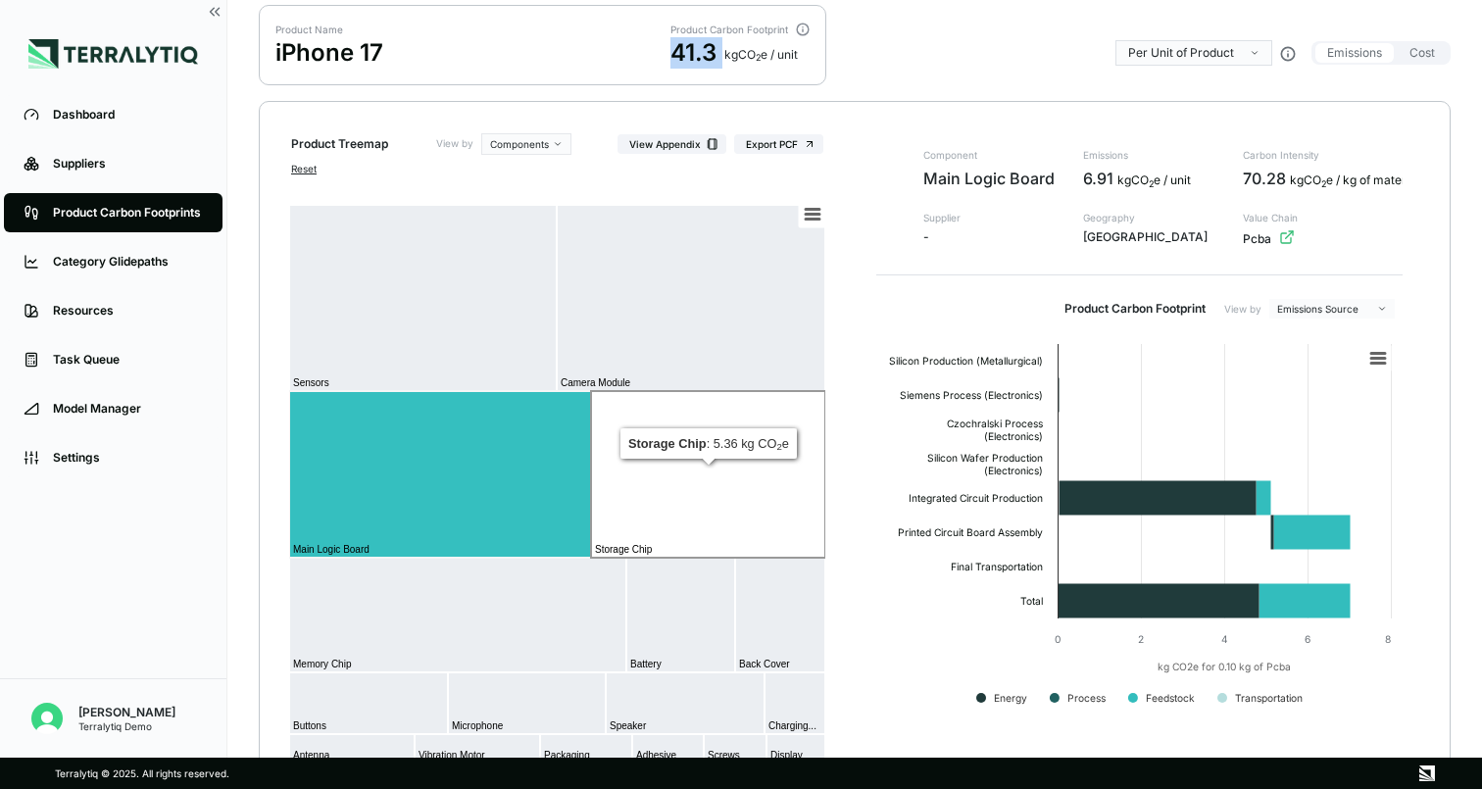
click at [708, 486] on rect at bounding box center [708, 474] width 234 height 167
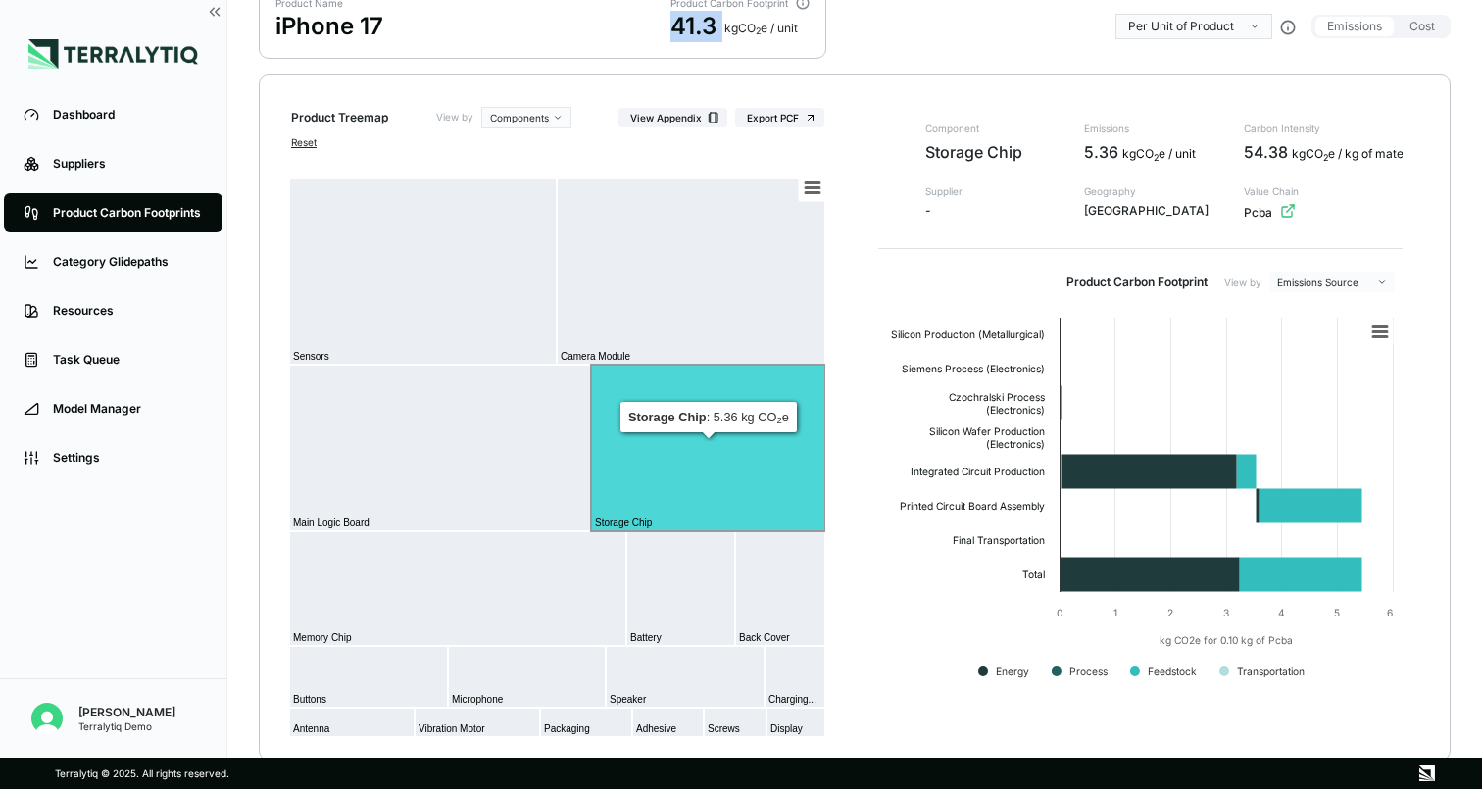
scroll to position [176, 0]
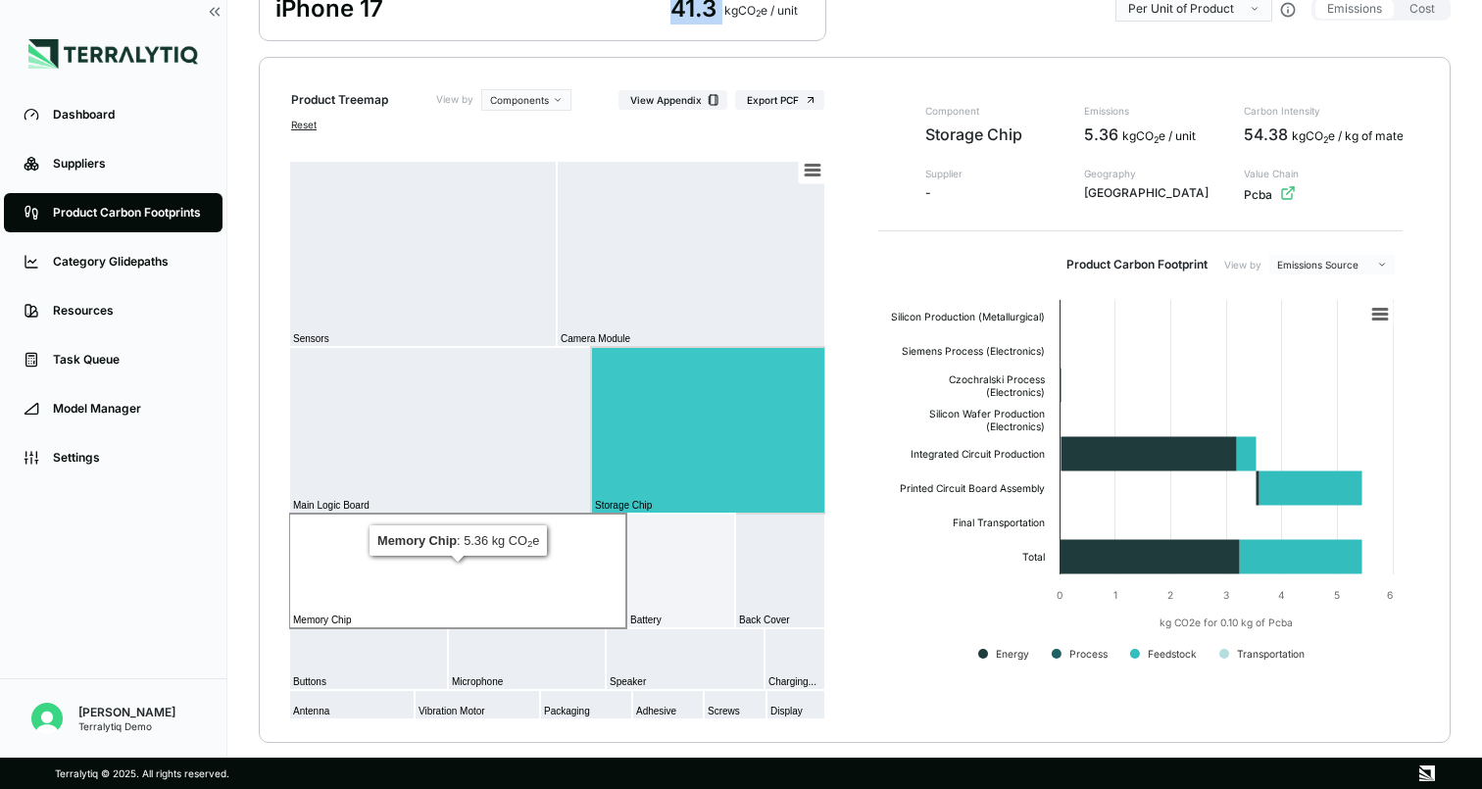
click at [466, 582] on rect at bounding box center [457, 571] width 337 height 115
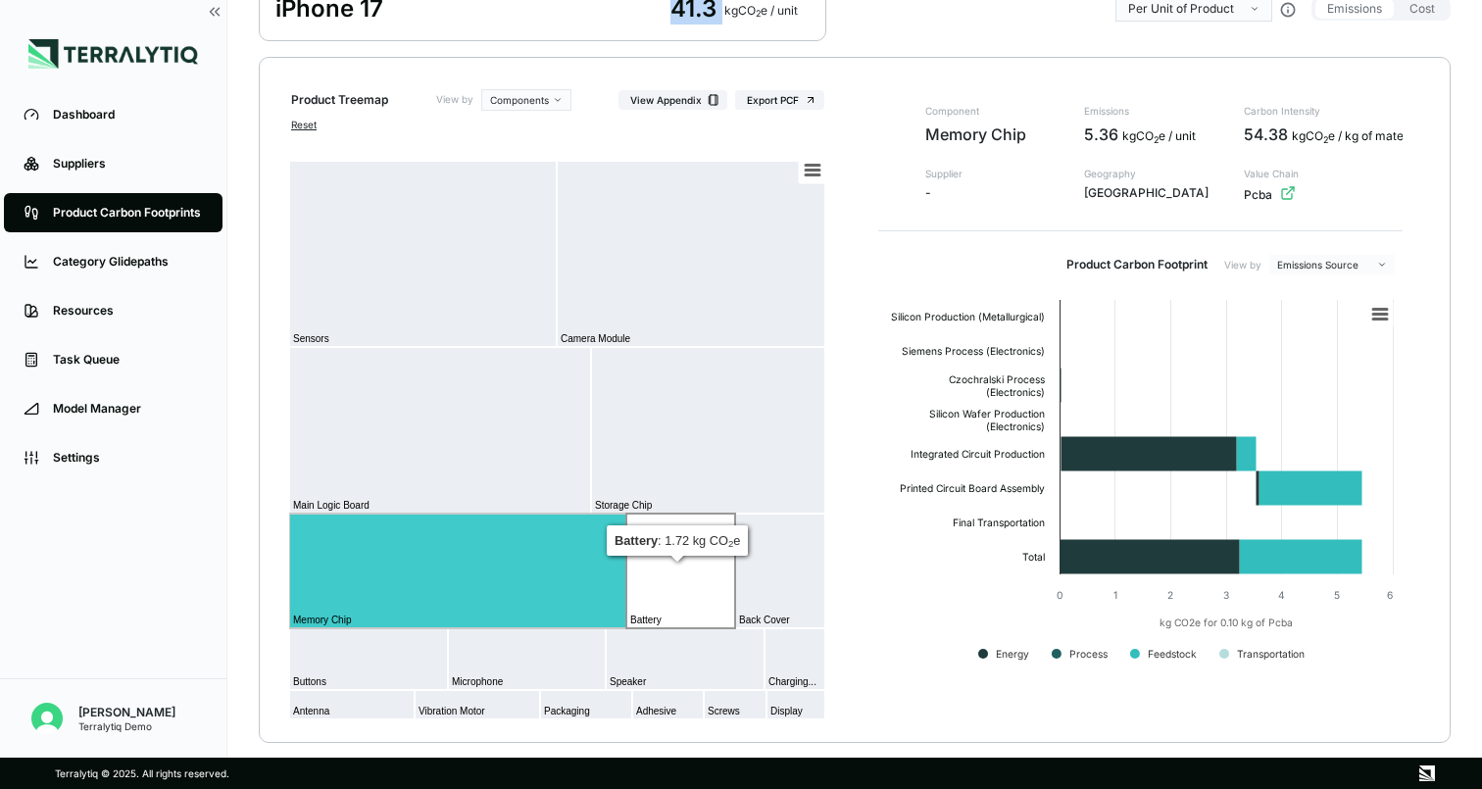
click at [640, 585] on rect at bounding box center [681, 571] width 109 height 115
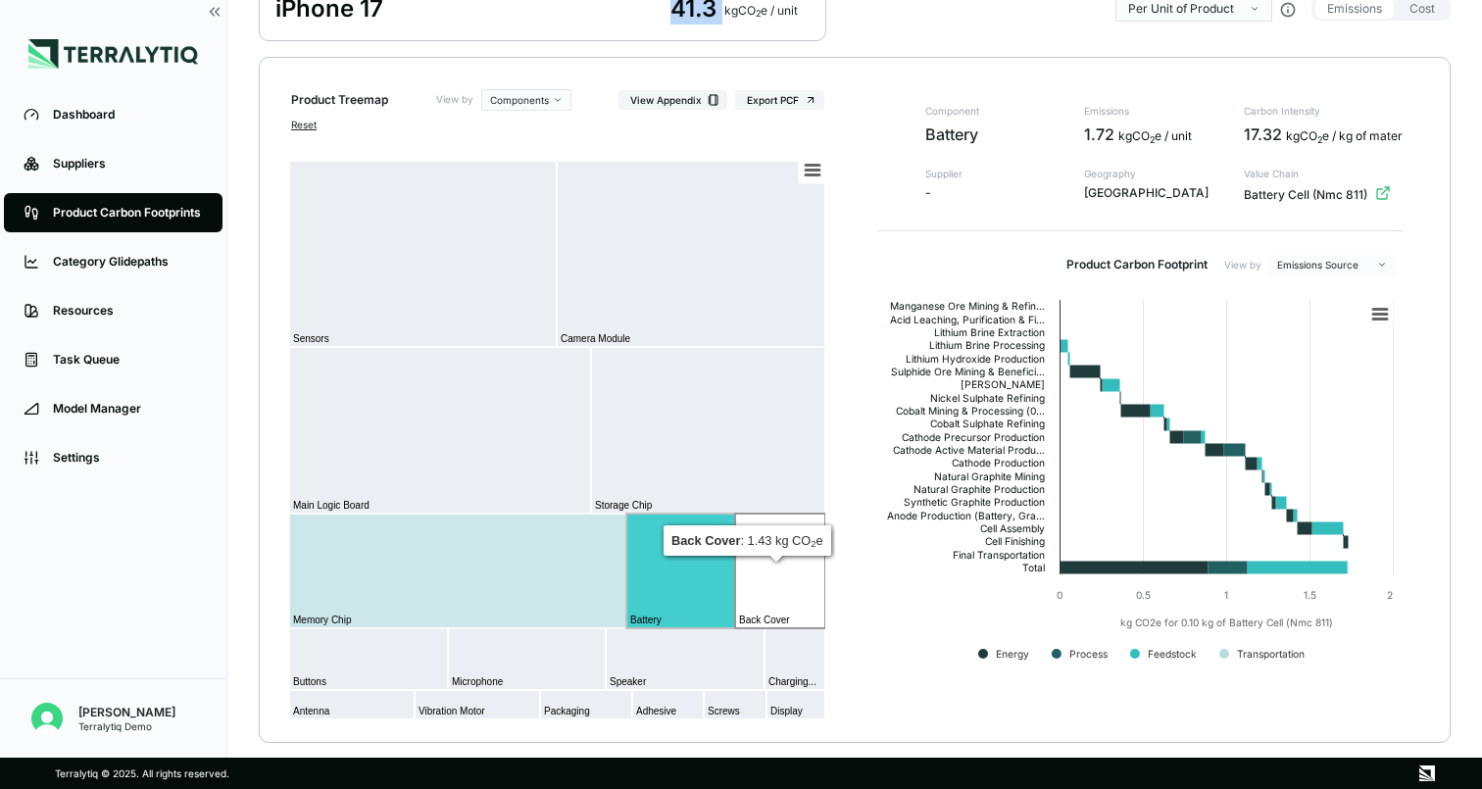
click at [737, 602] on rect at bounding box center [780, 571] width 90 height 115
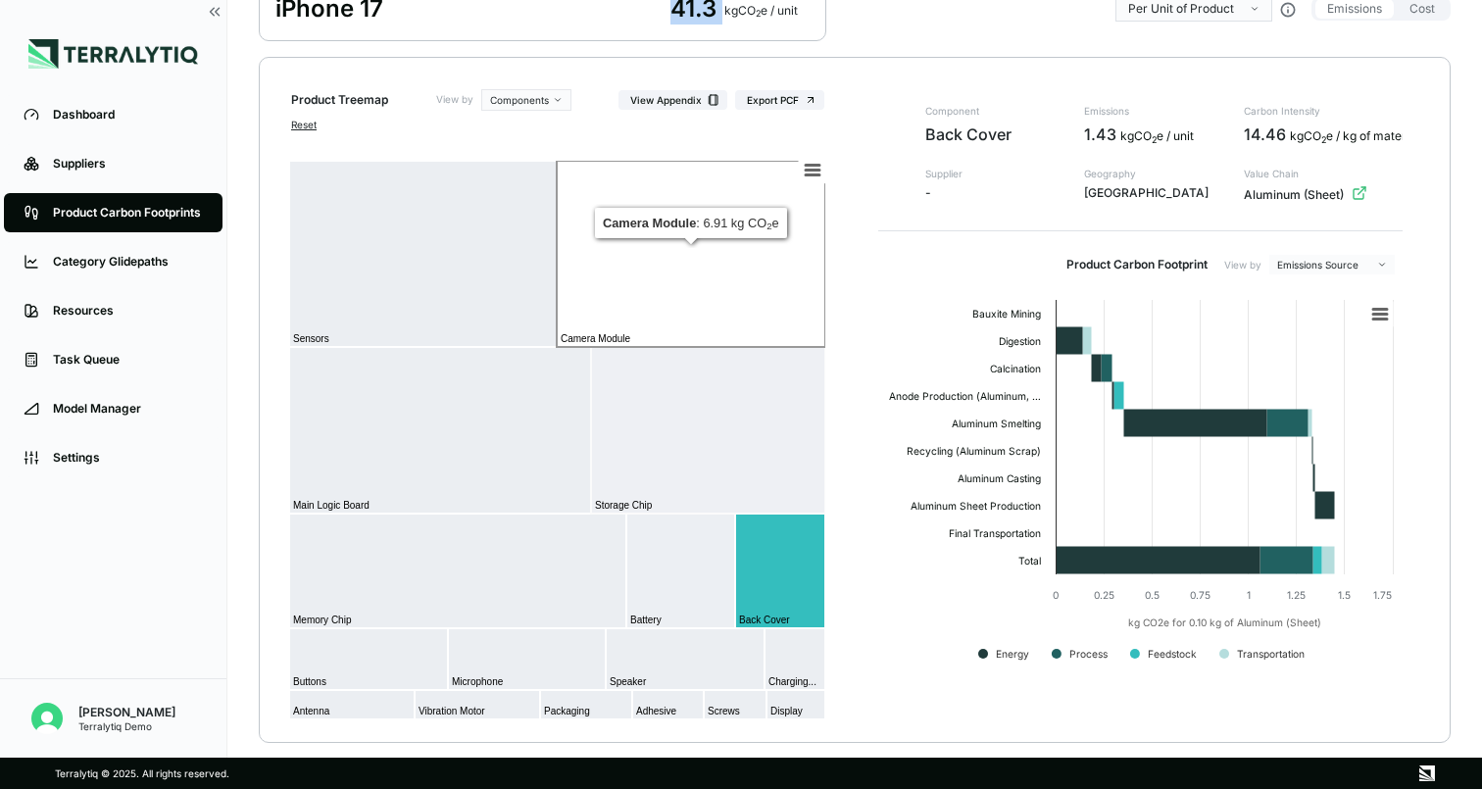
scroll to position [62, 0]
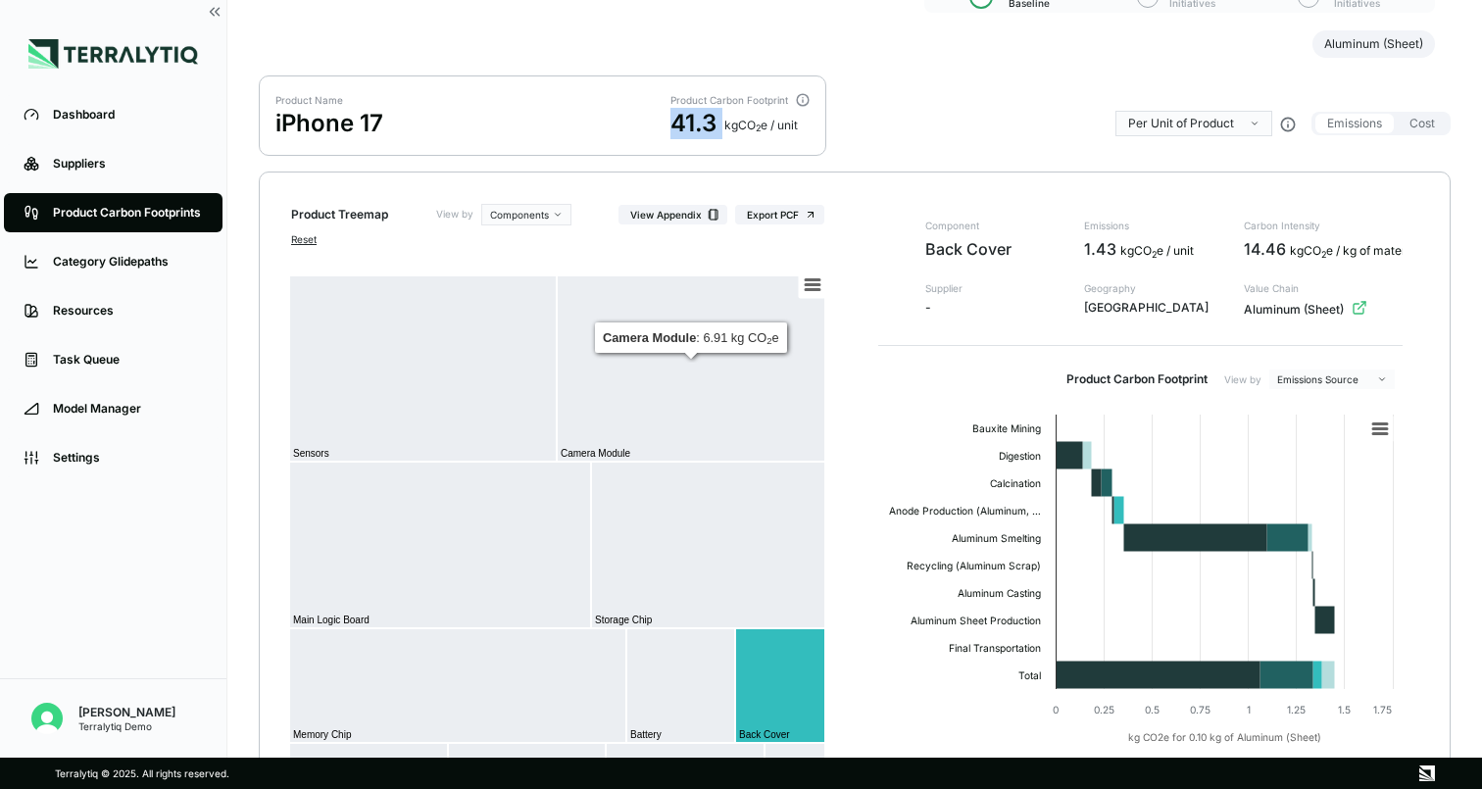
click at [679, 122] on div "41.3" at bounding box center [694, 123] width 46 height 31
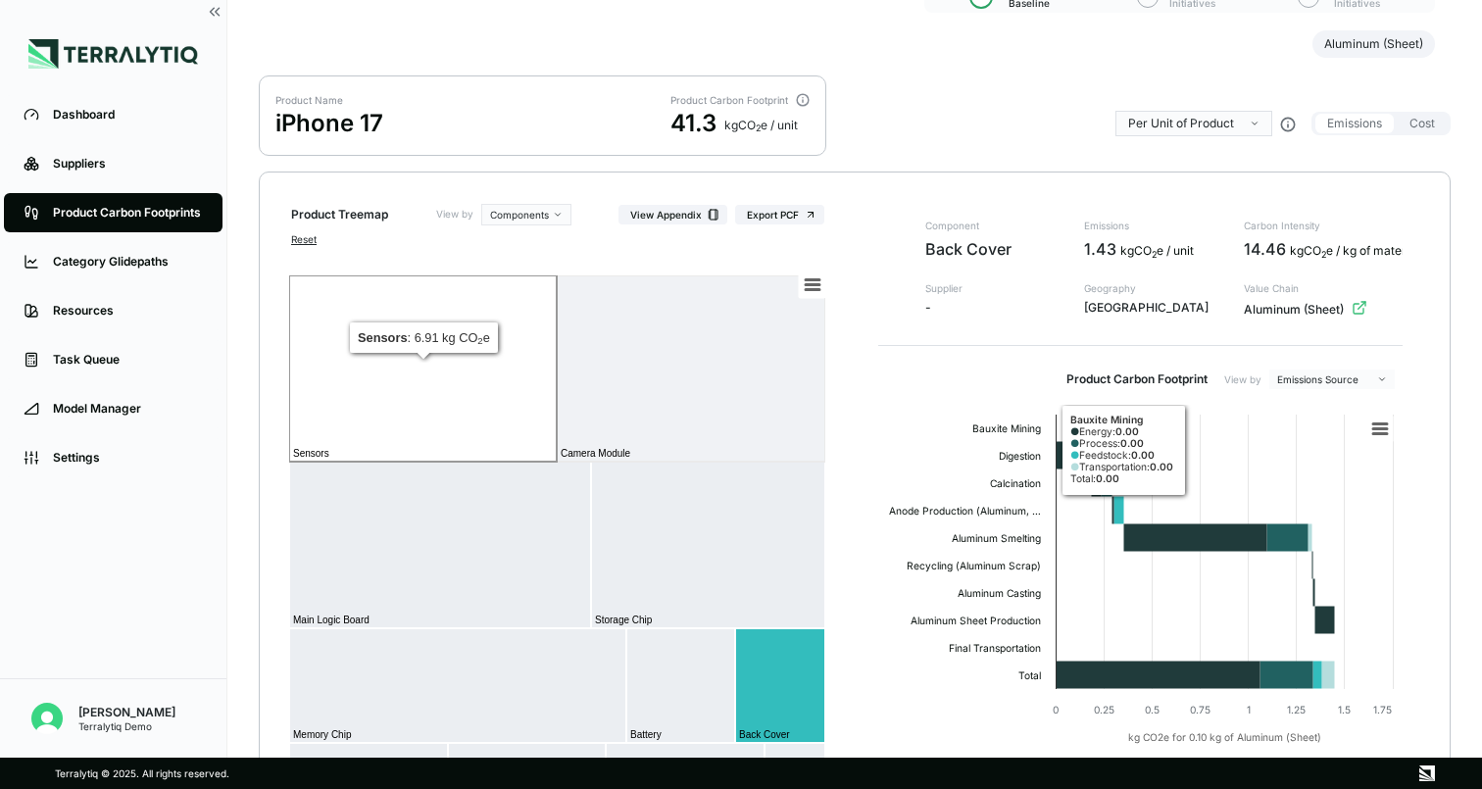
click at [515, 408] on rect at bounding box center [423, 369] width 268 height 186
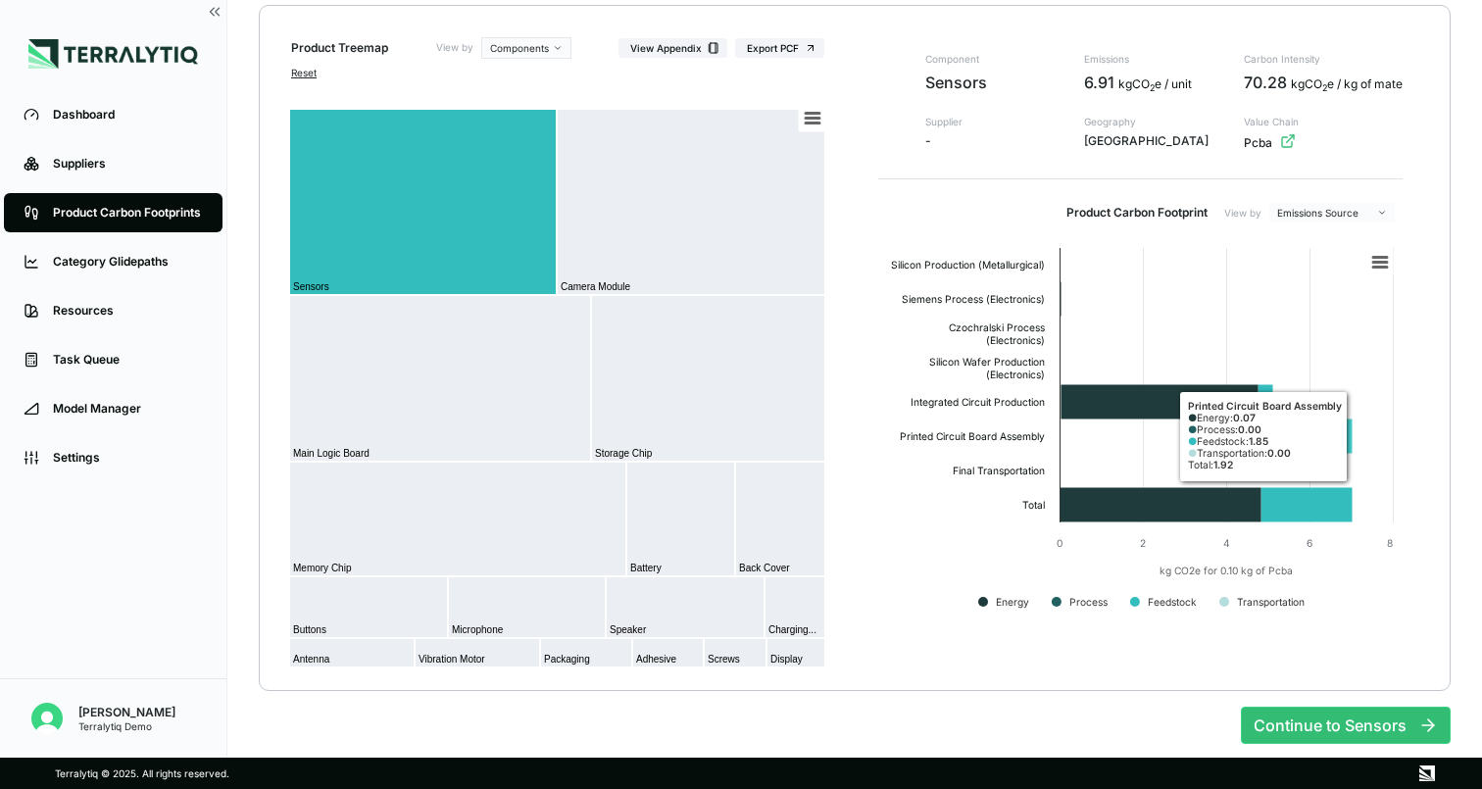
scroll to position [243, 0]
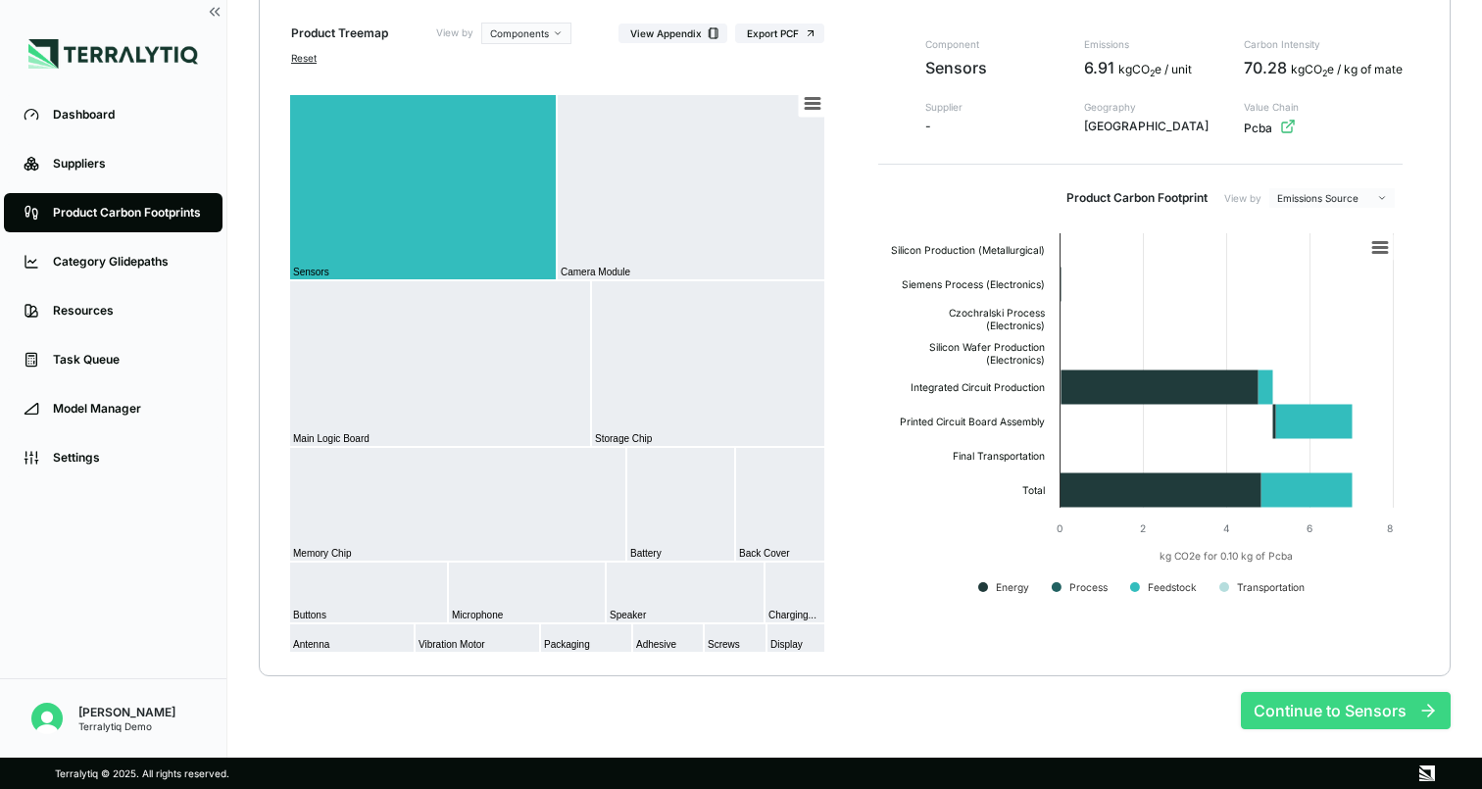
click at [1330, 696] on button "Continue to Sensors" at bounding box center [1346, 710] width 210 height 37
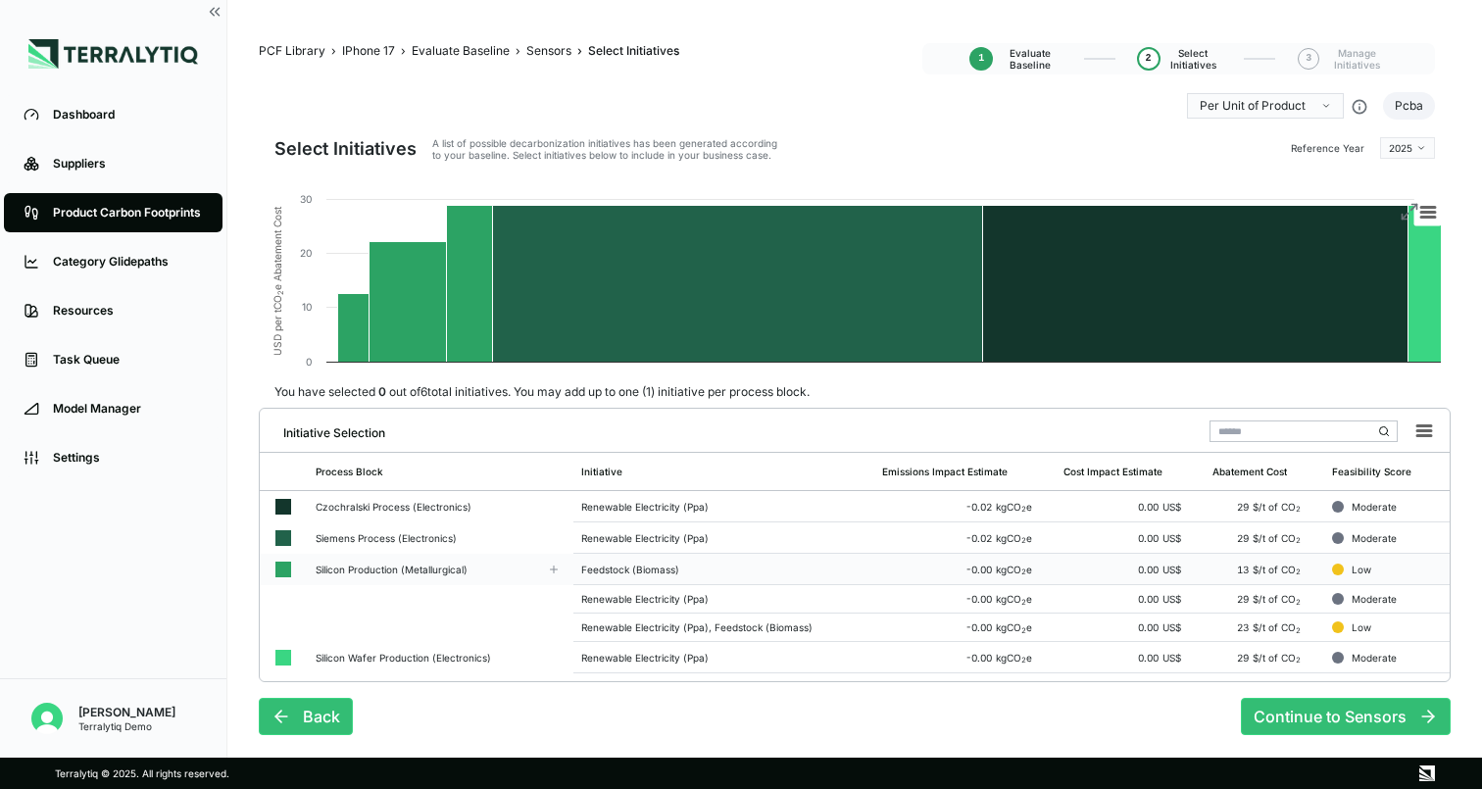
scroll to position [7, 0]
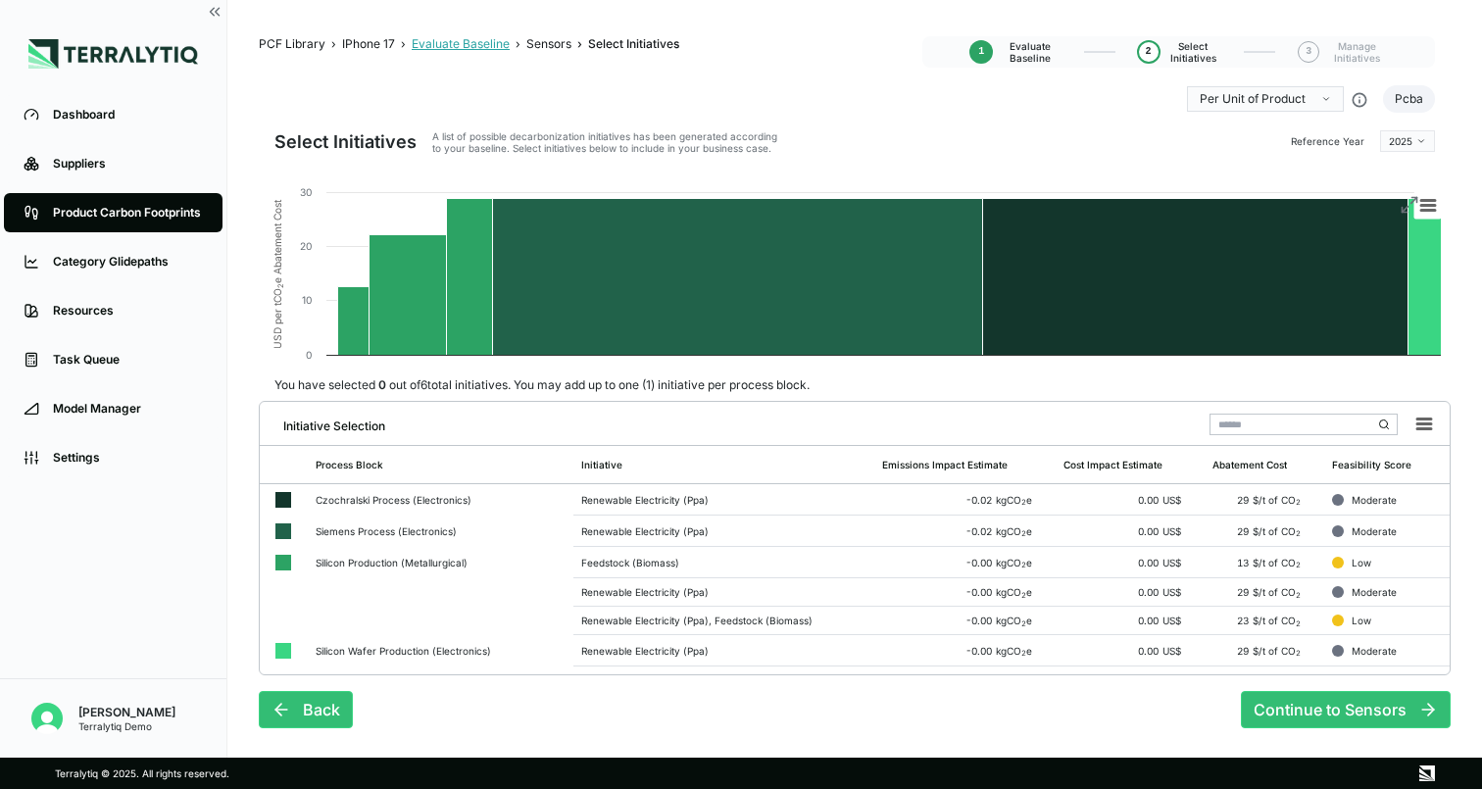
click at [460, 42] on div "Evaluate Baseline" at bounding box center [461, 44] width 98 height 16
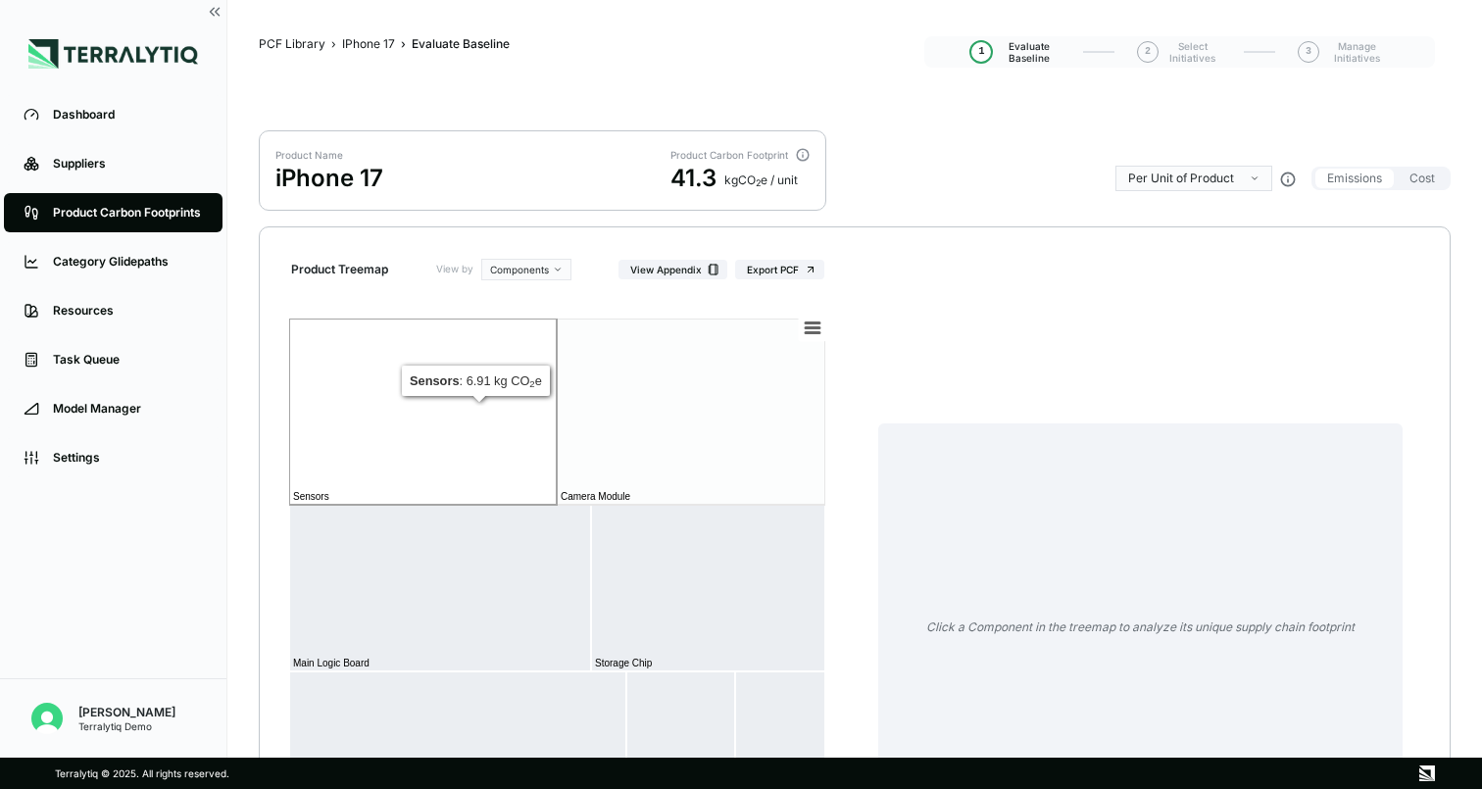
click at [490, 427] on rect at bounding box center [423, 412] width 268 height 186
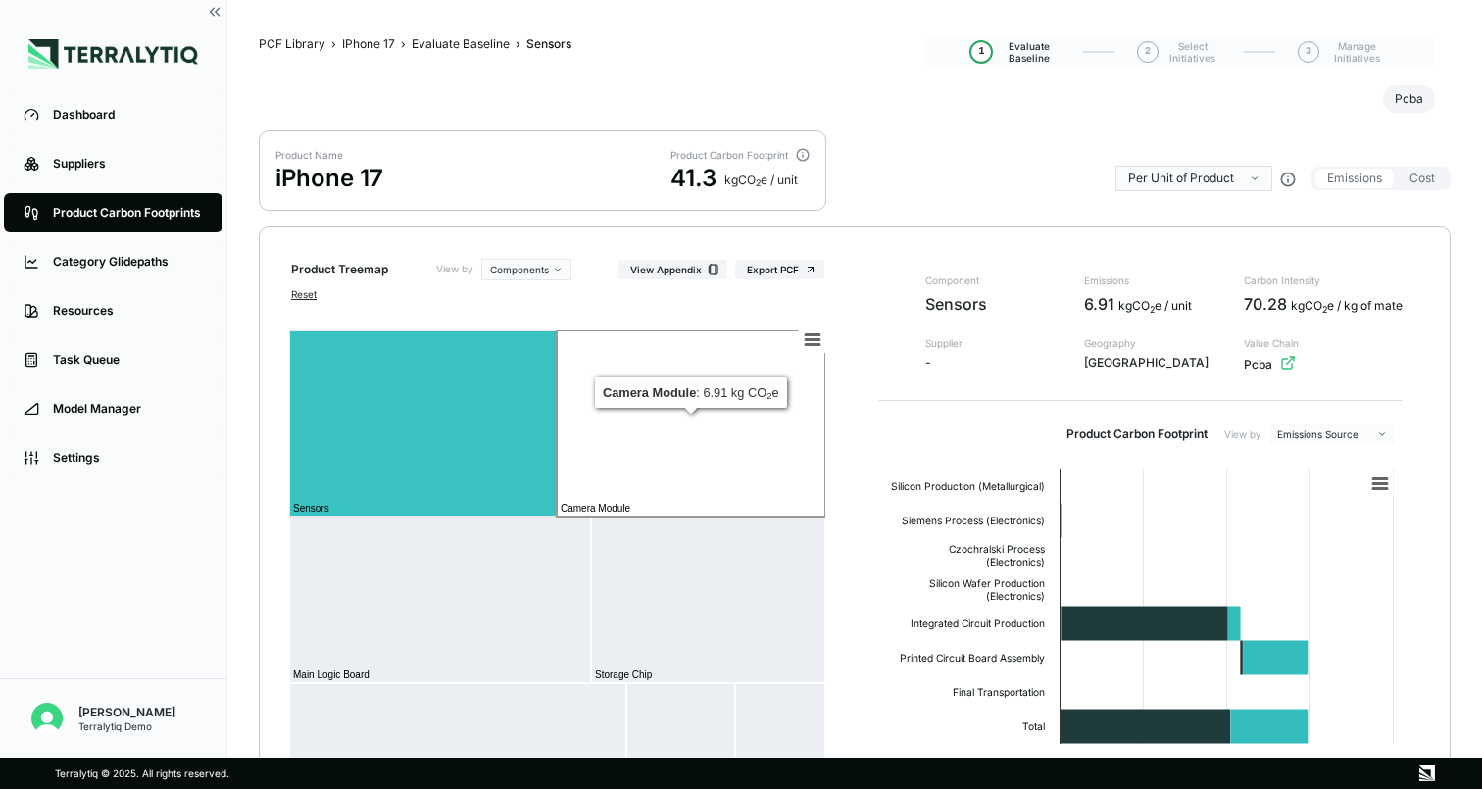
click at [675, 422] on rect at bounding box center [691, 423] width 269 height 186
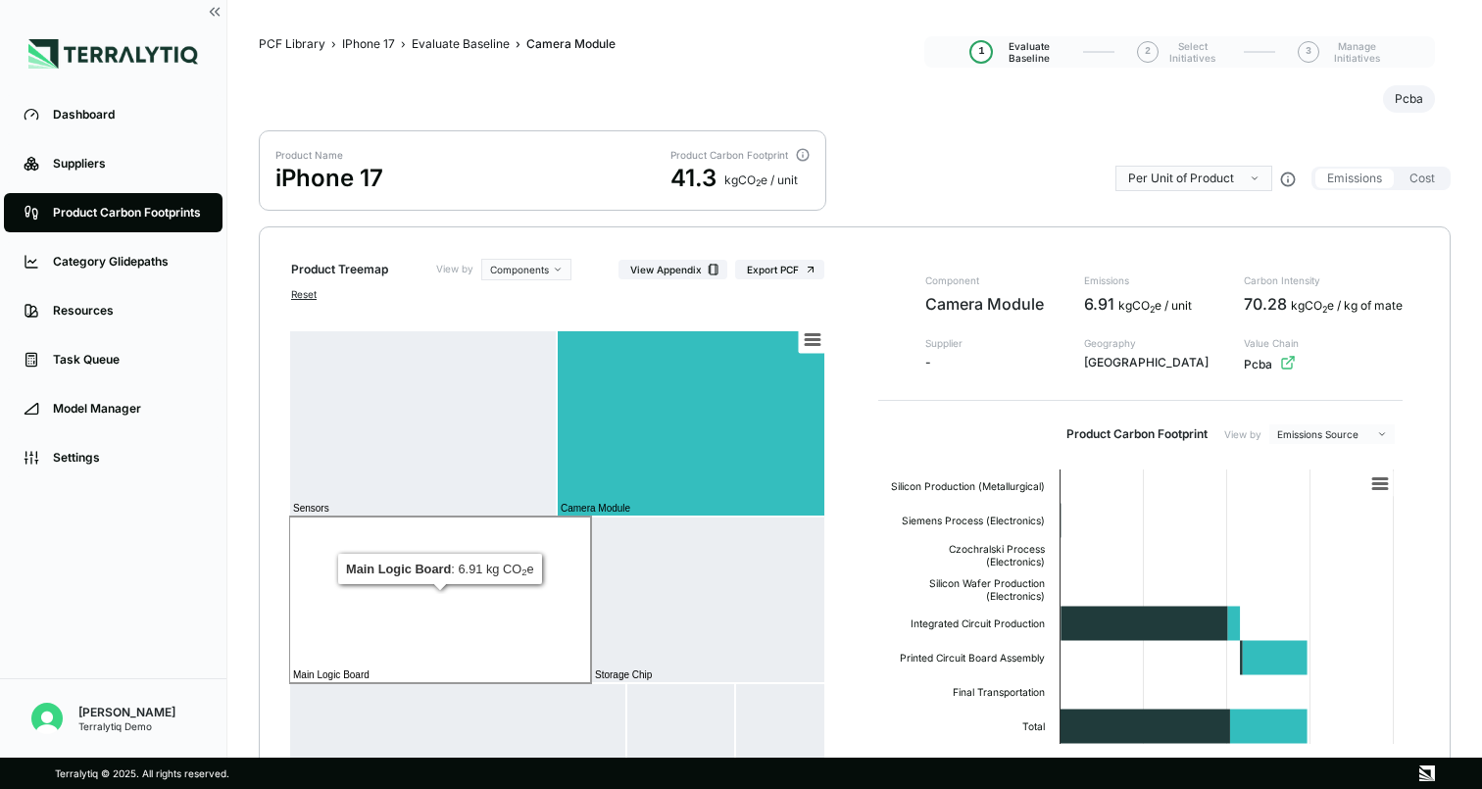
click at [474, 561] on rect at bounding box center [440, 600] width 302 height 167
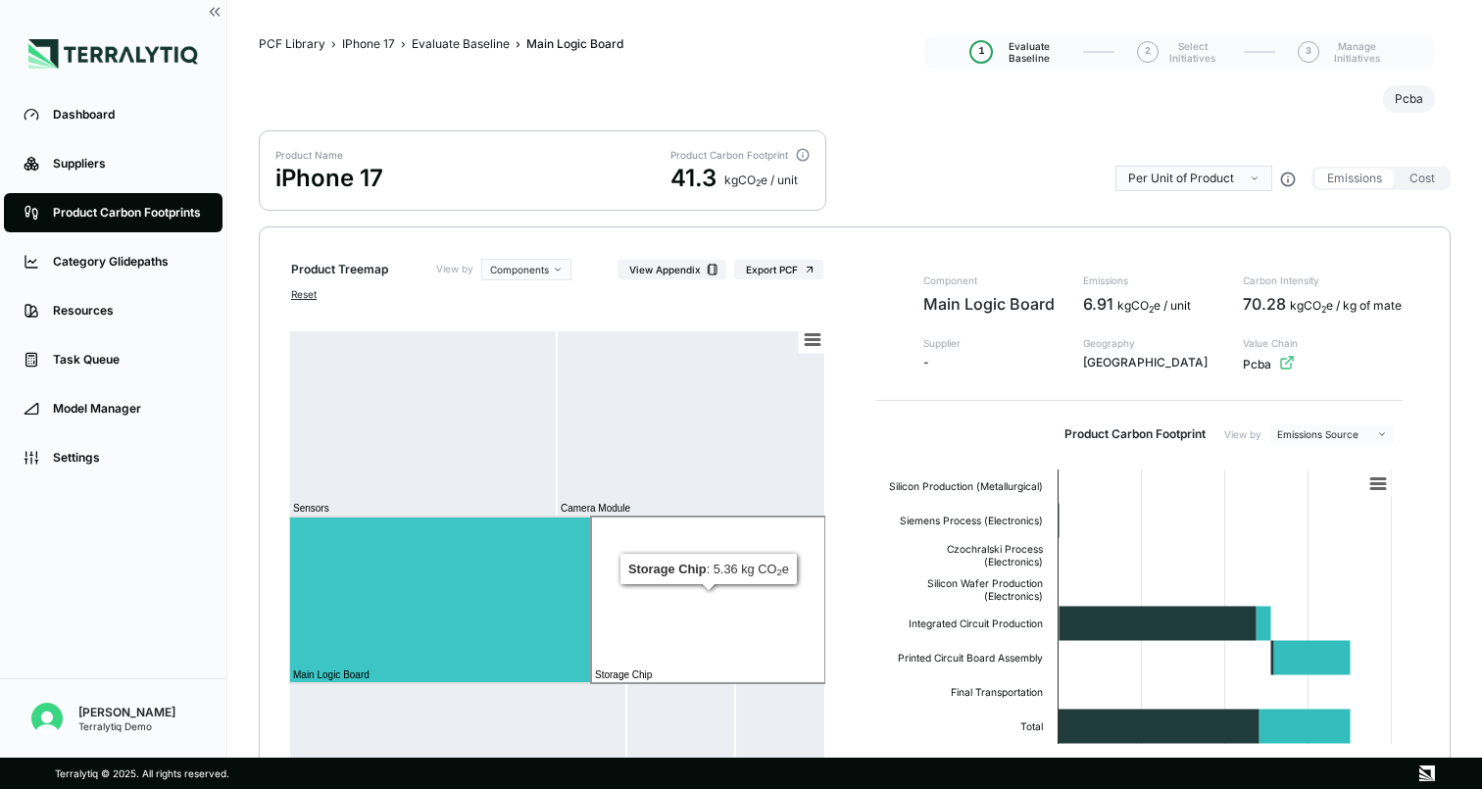
click at [711, 549] on rect at bounding box center [708, 600] width 234 height 167
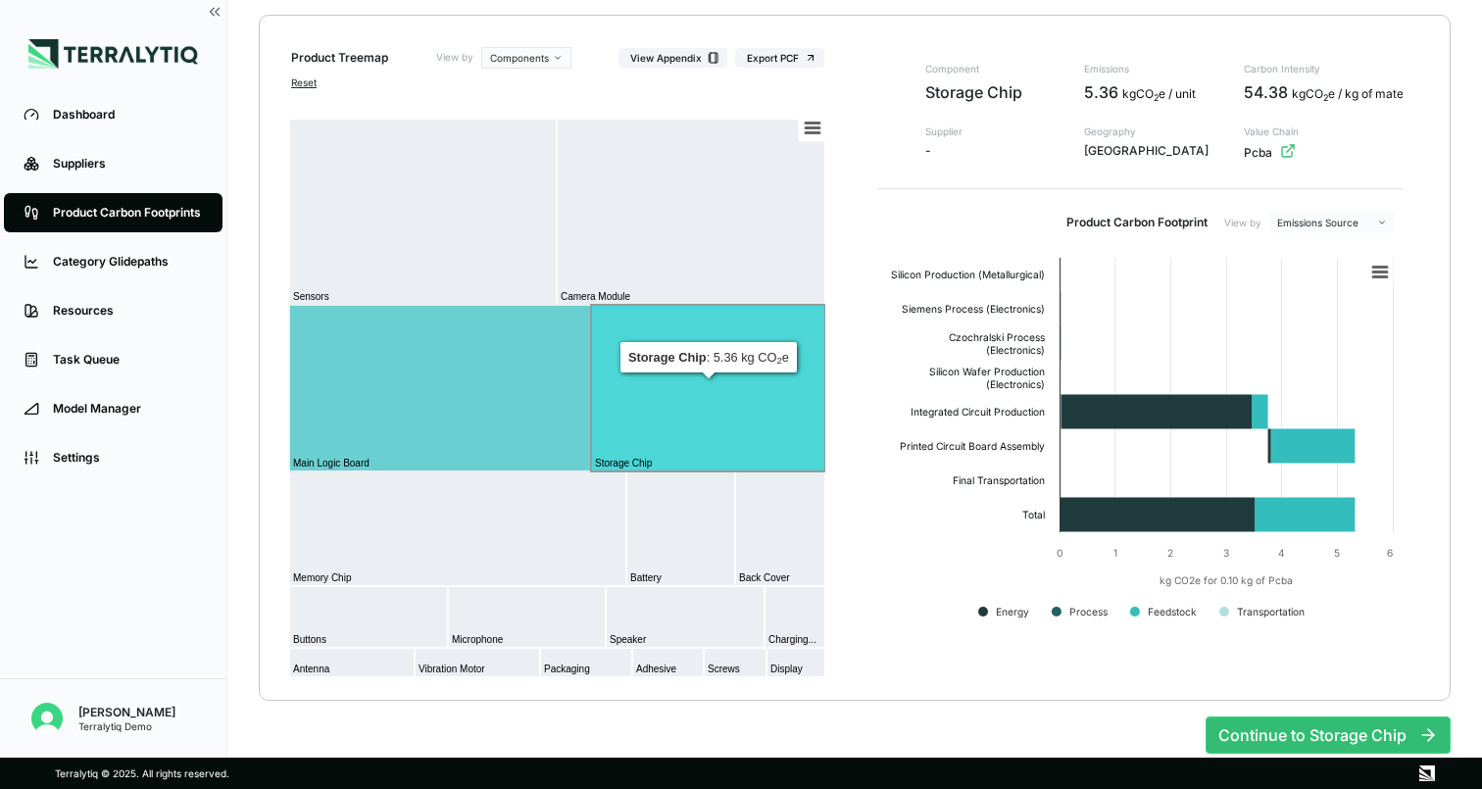
scroll to position [227, 0]
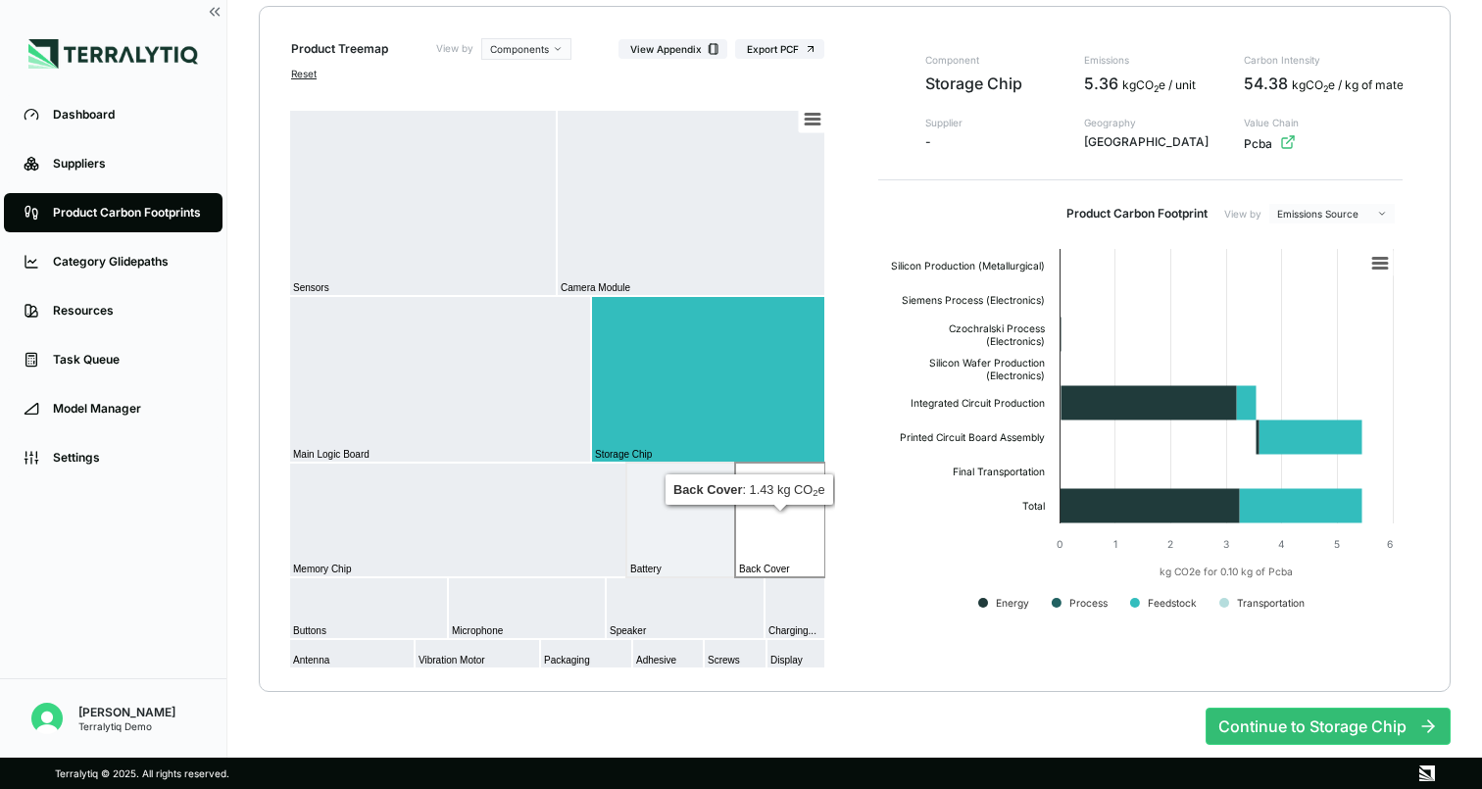
click at [778, 570] on text "Back Cover" at bounding box center [764, 569] width 51 height 11
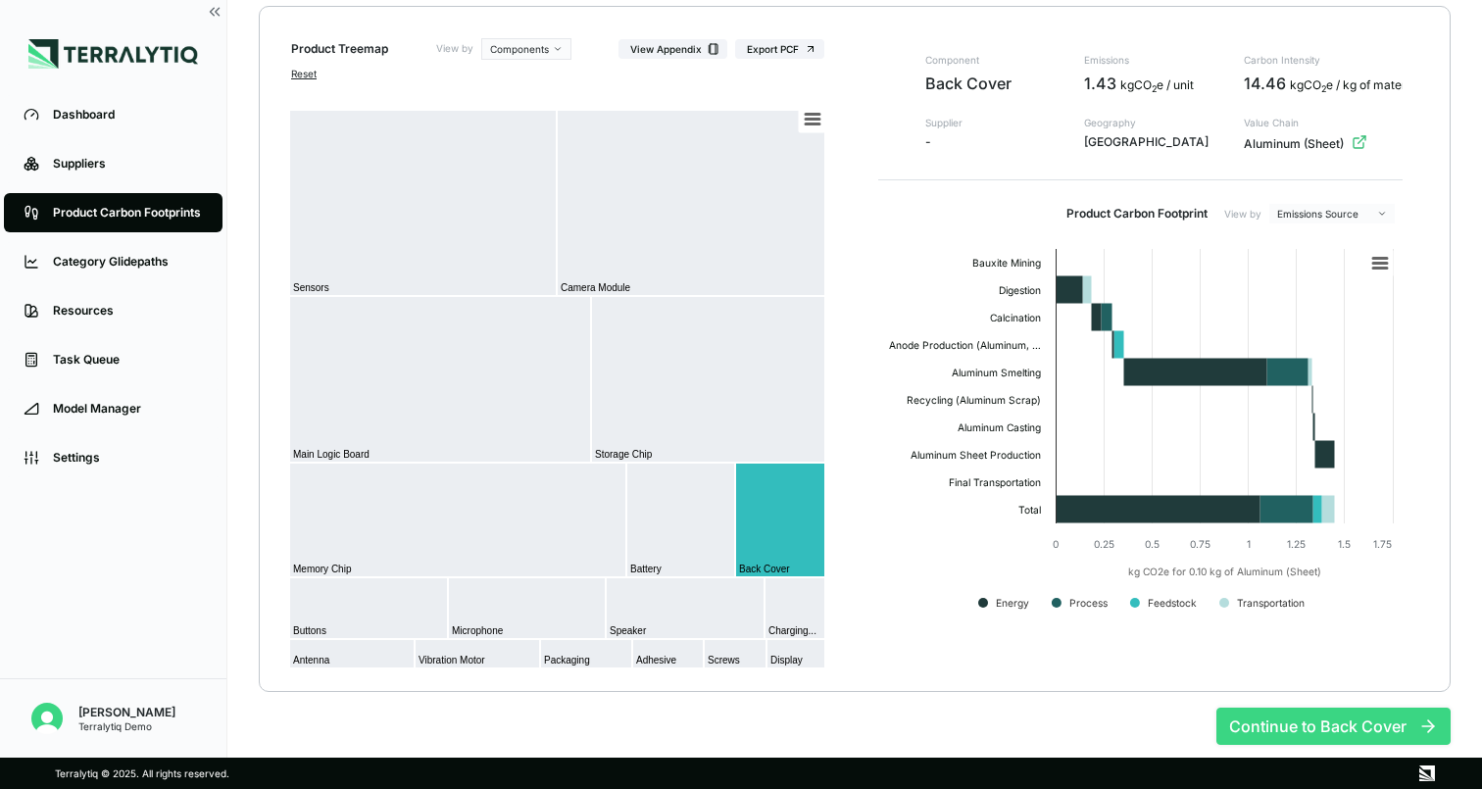
click at [1273, 726] on button "Continue to Back Cover" at bounding box center [1334, 726] width 234 height 37
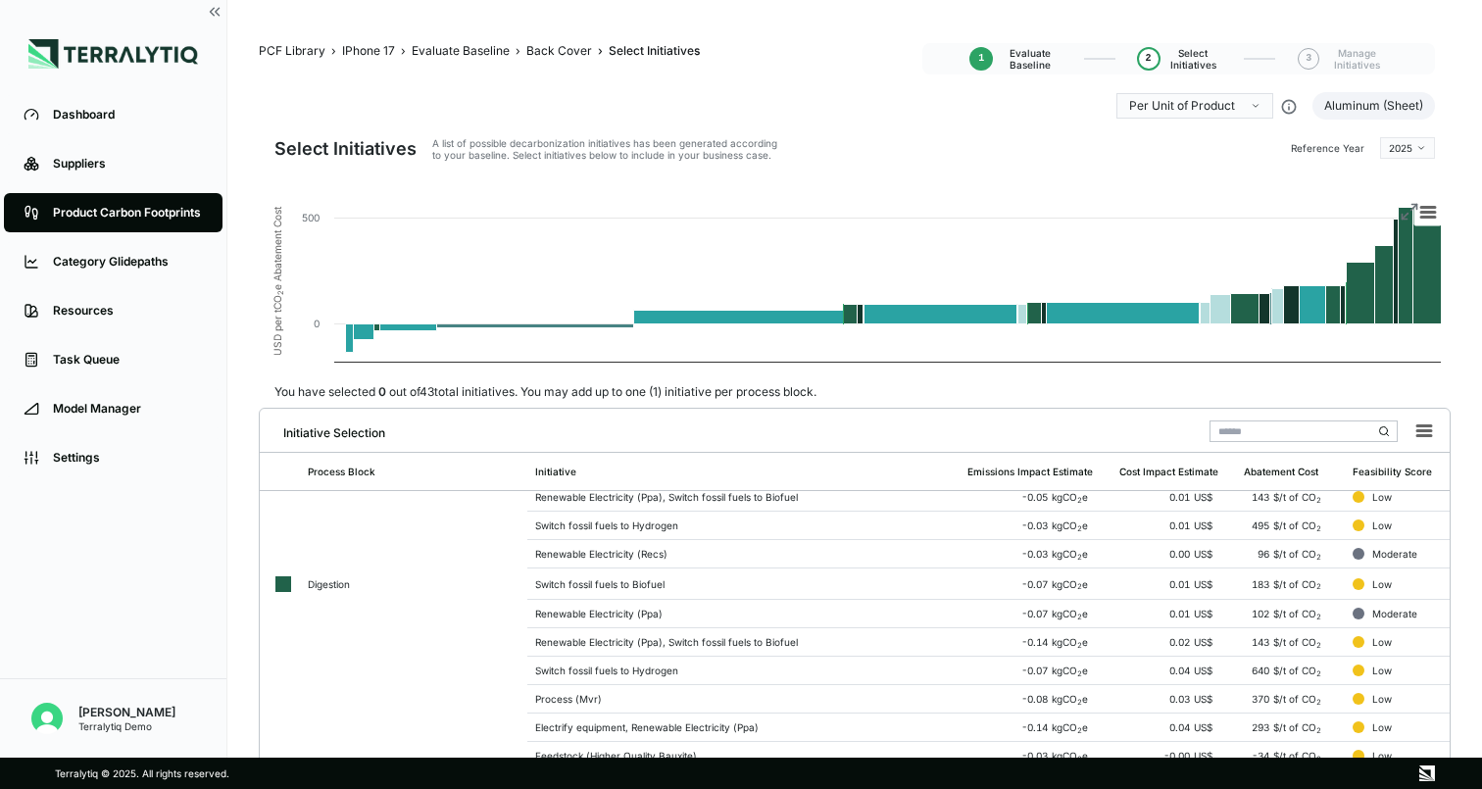
scroll to position [94, 0]
drag, startPoint x: 427, startPoint y: 389, endPoint x: 509, endPoint y: 389, distance: 82.4
click at [509, 389] on div "You have selected 0 out of 43 total initiatives. You may add up to one (1) init…" at bounding box center [546, 392] width 574 height 16
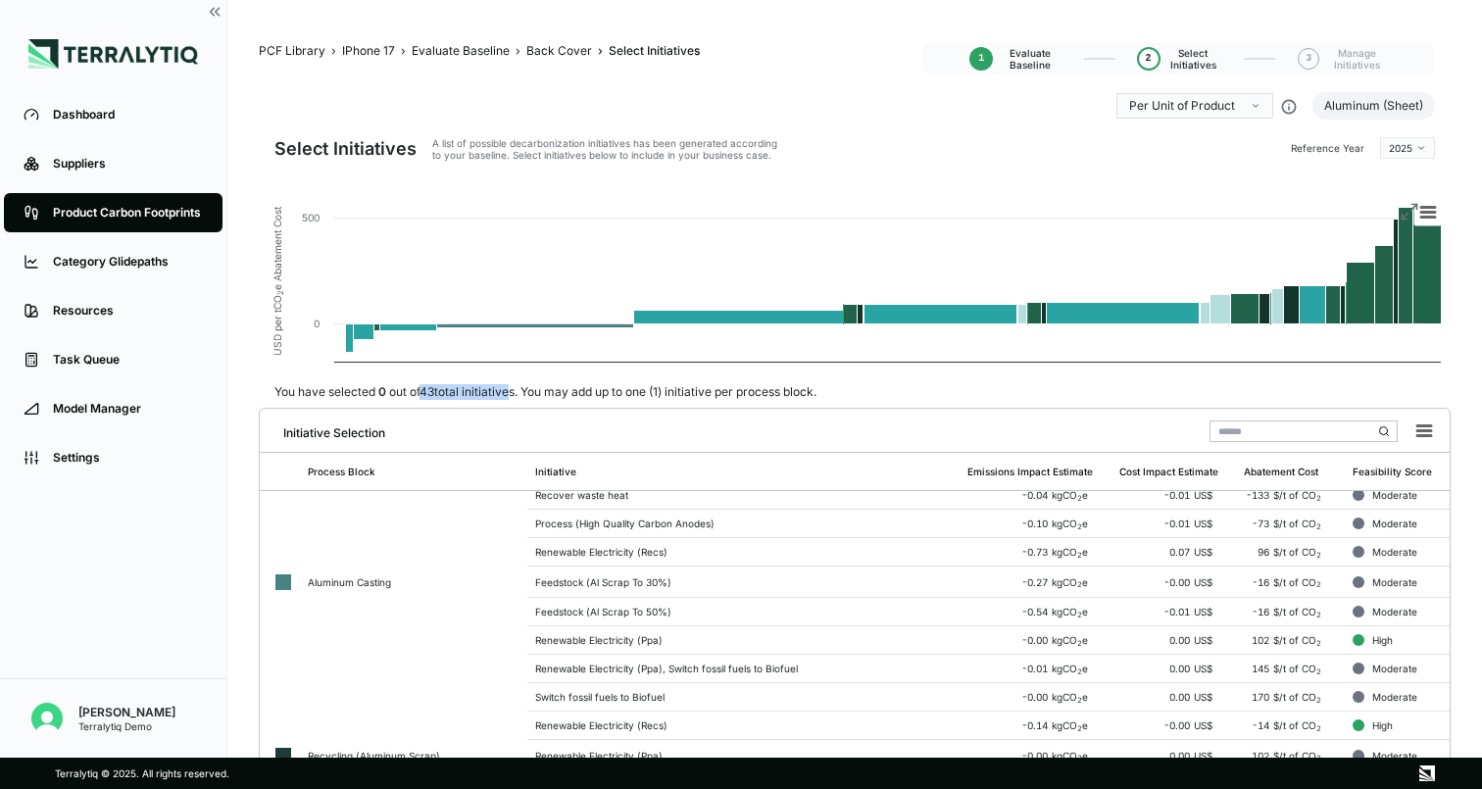
scroll to position [847, 0]
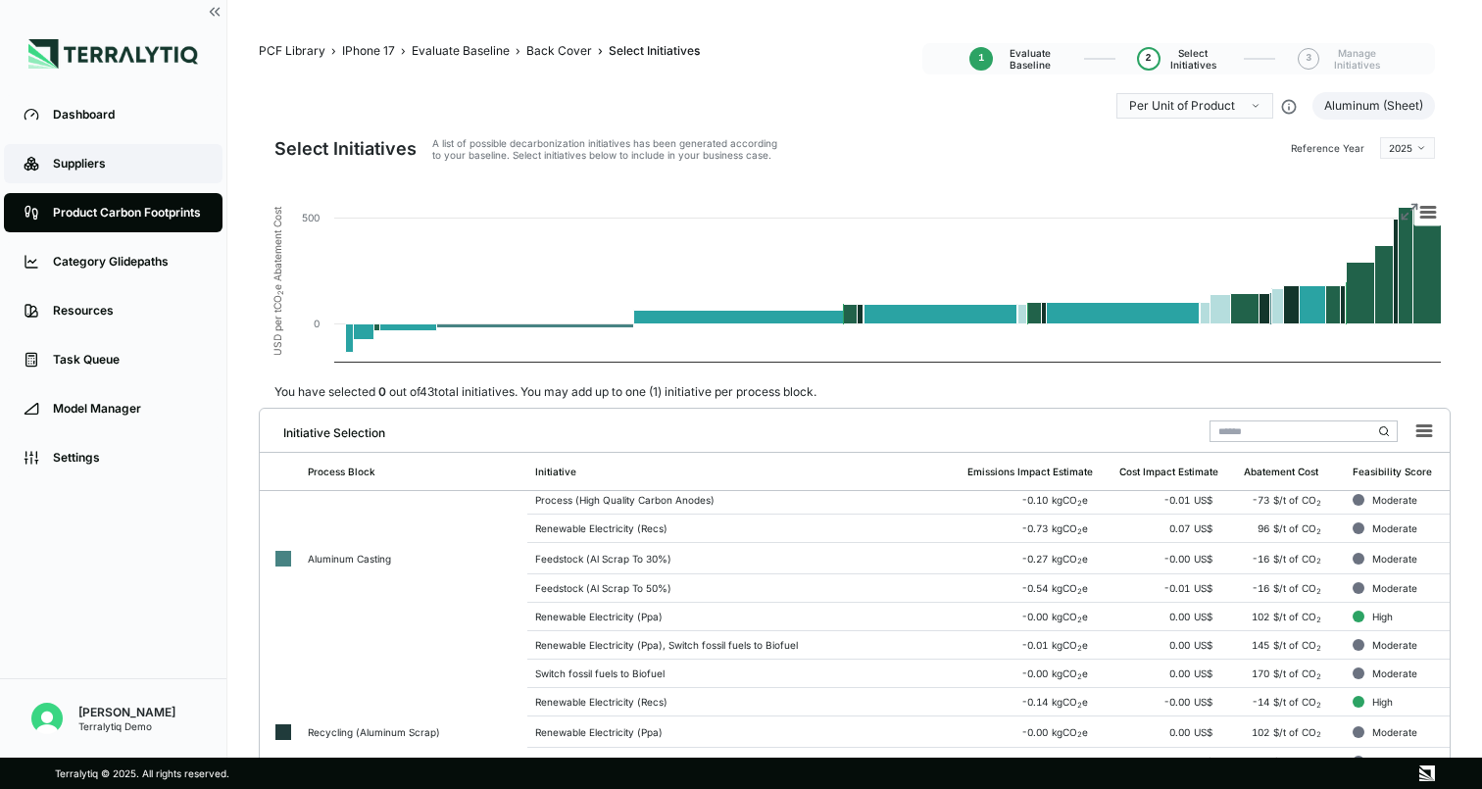
click at [76, 161] on div "Suppliers" at bounding box center [128, 164] width 150 height 16
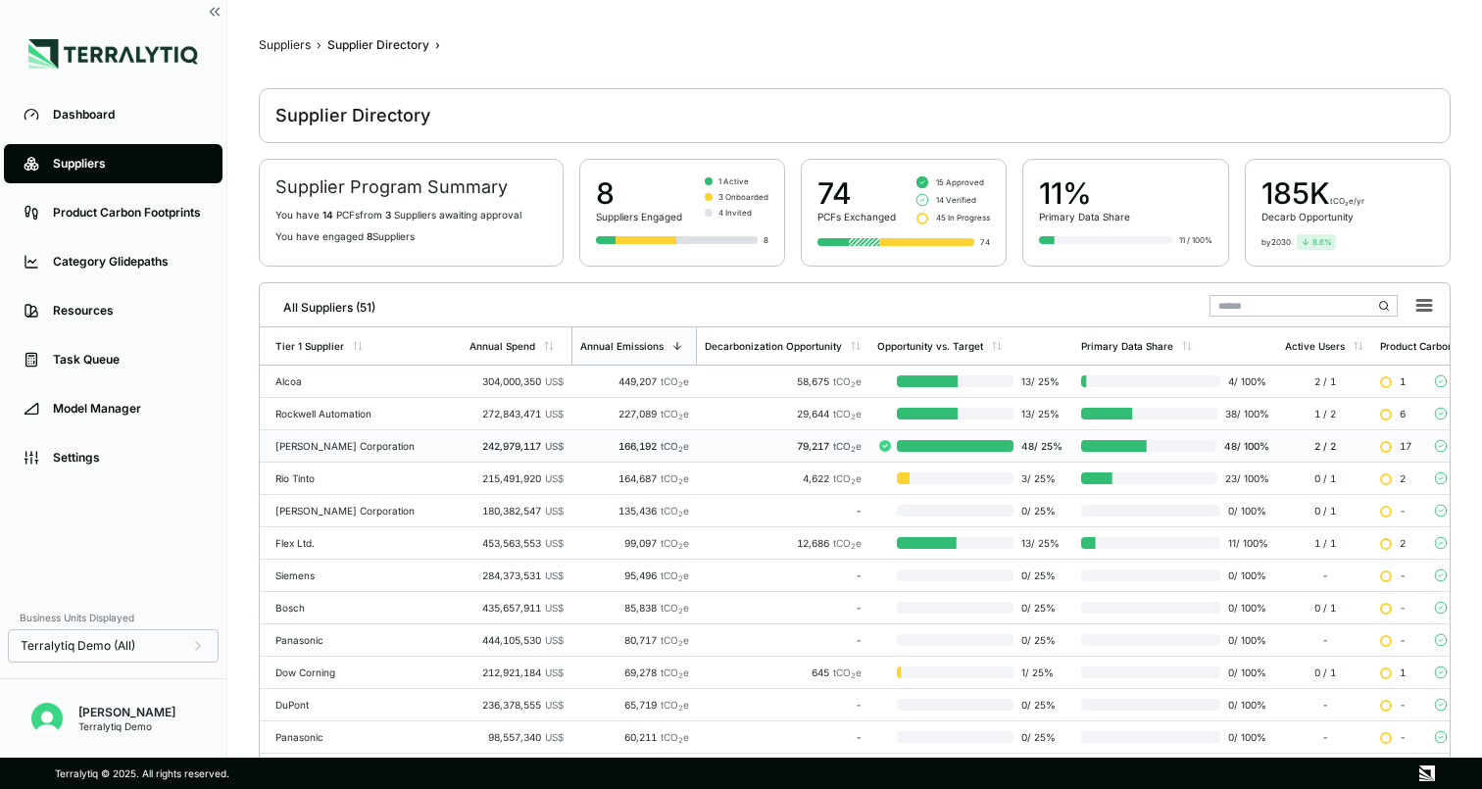
click at [705, 442] on div "79,217 tCO 2 e" at bounding box center [783, 446] width 157 height 12
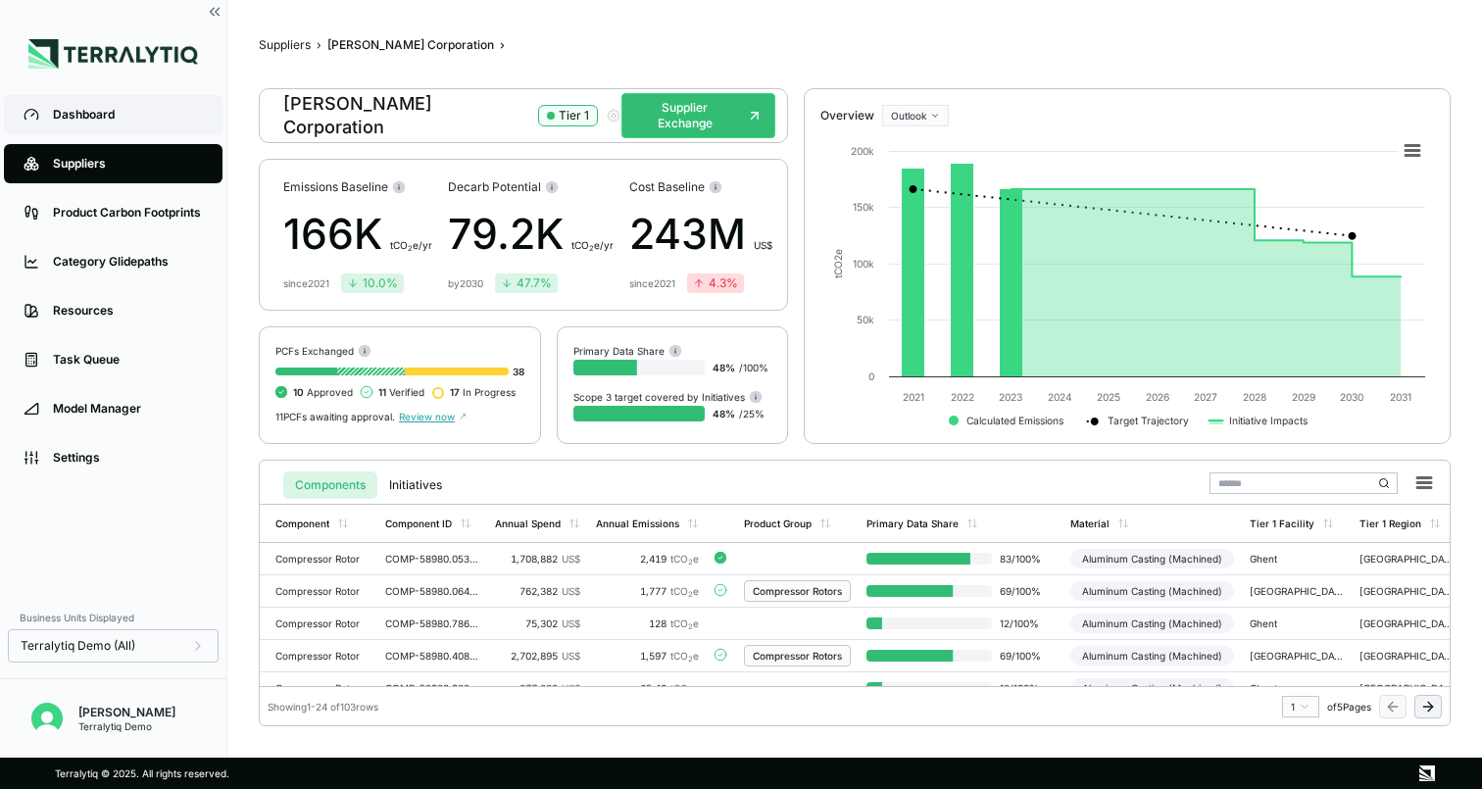
click at [68, 120] on div "Dashboard" at bounding box center [128, 115] width 150 height 16
